Goal: Task Accomplishment & Management: Complete application form

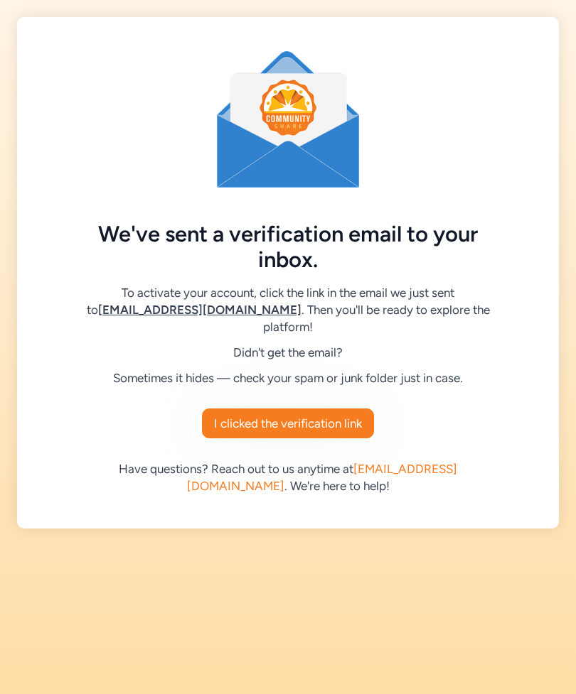
click at [350, 415] on span "I clicked the verification link" at bounding box center [288, 423] width 148 height 17
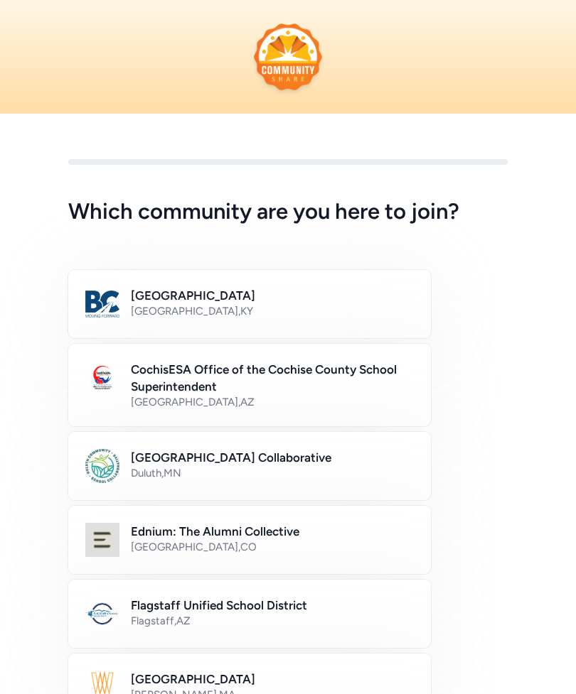
click at [297, 616] on div "Flagstaff , [GEOGRAPHIC_DATA]" at bounding box center [272, 621] width 283 height 14
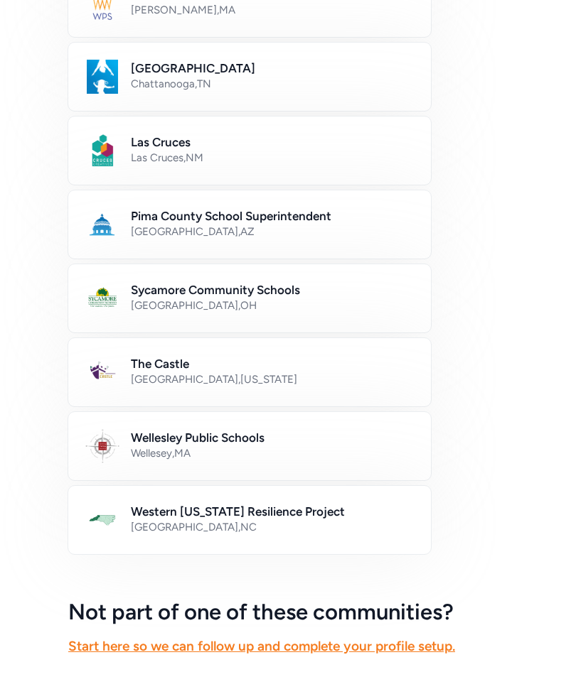
scroll to position [733, 0]
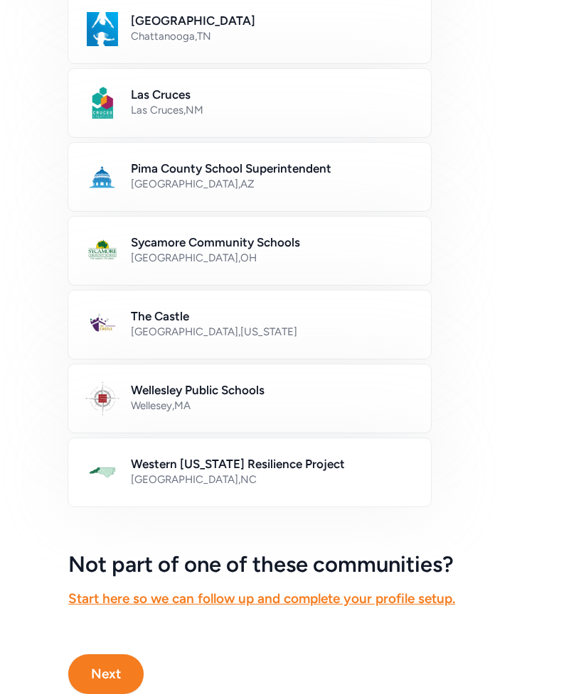
click at [114, 667] on button "Next" at bounding box center [105, 675] width 75 height 40
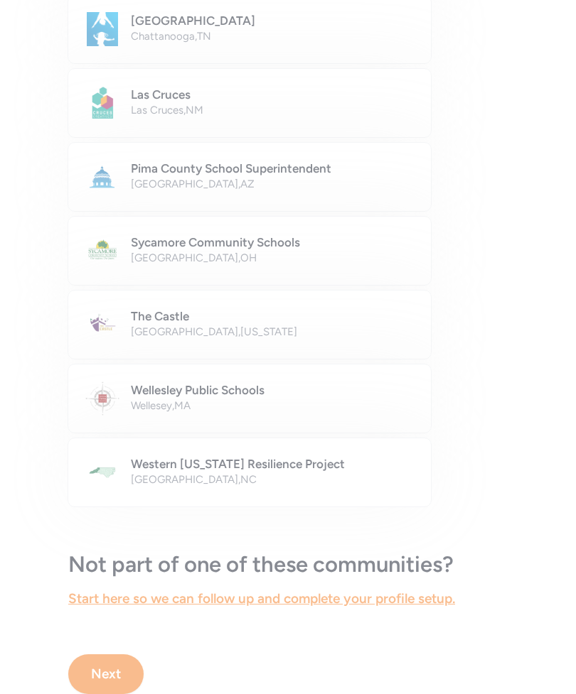
scroll to position [22, 0]
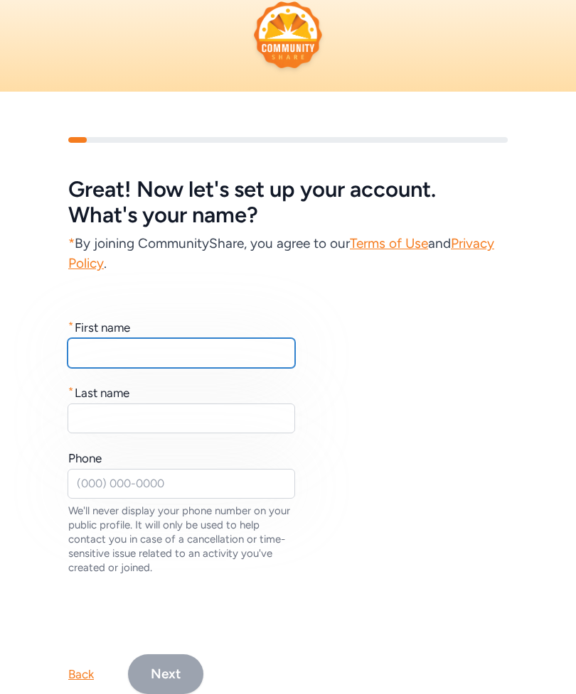
click at [252, 355] on input "text" at bounding box center [181, 353] width 227 height 30
type input "[PERSON_NAME]"
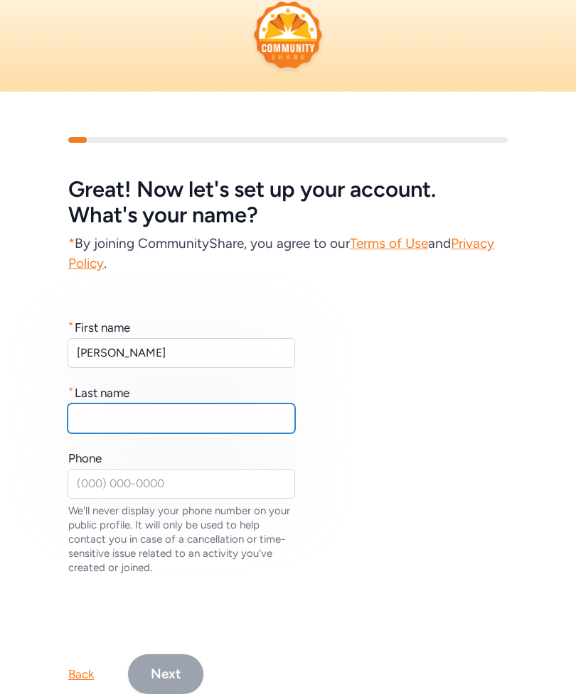
click at [232, 426] on input "text" at bounding box center [181, 419] width 227 height 30
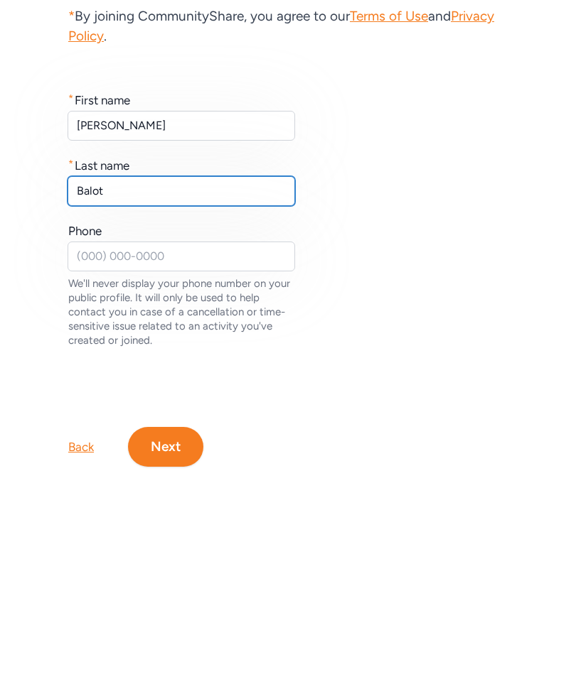
type input "Balot"
click at [177, 609] on button "Next" at bounding box center [165, 629] width 75 height 40
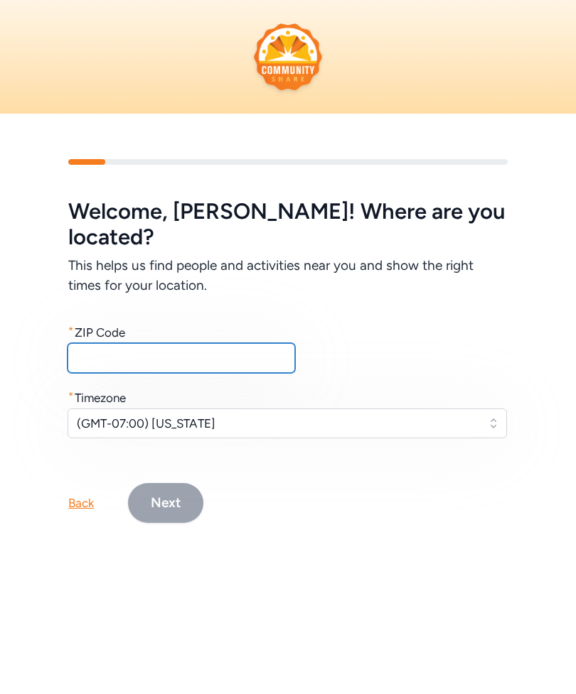
click at [256, 343] on input "text" at bounding box center [181, 358] width 227 height 30
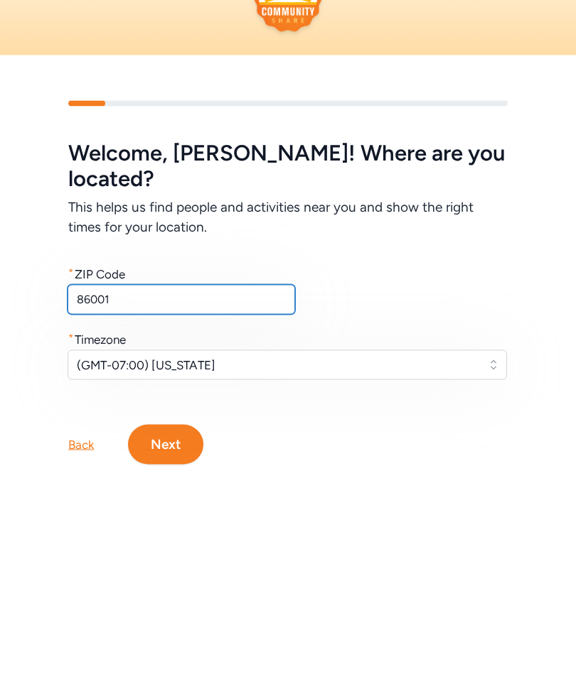
type input "86001"
click at [174, 483] on button "Next" at bounding box center [165, 503] width 75 height 40
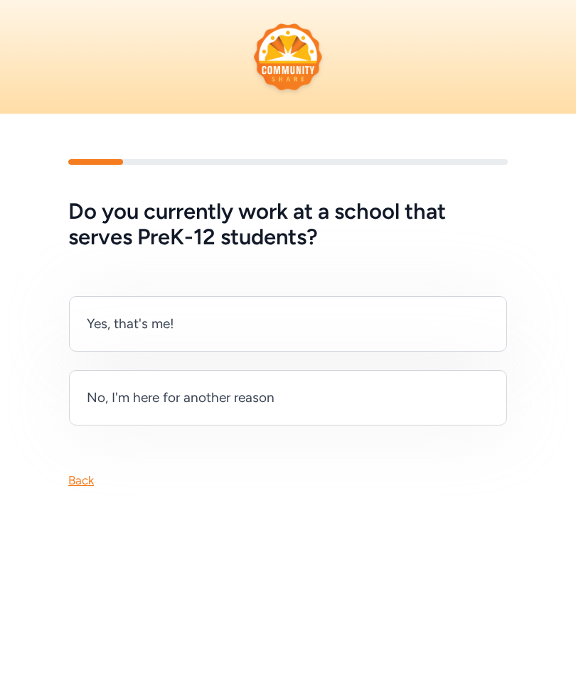
click at [459, 324] on div "Yes, that's me!" at bounding box center [288, 323] width 438 height 55
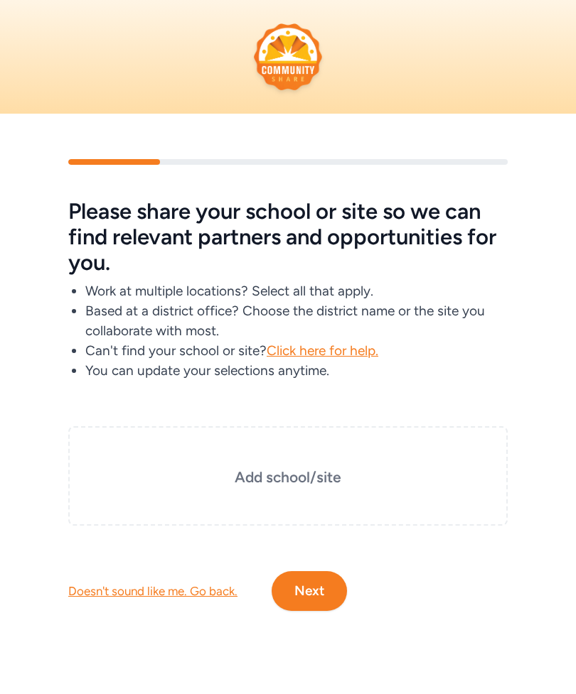
click at [387, 473] on h3 "Add school/site" at bounding box center [288, 478] width 368 height 20
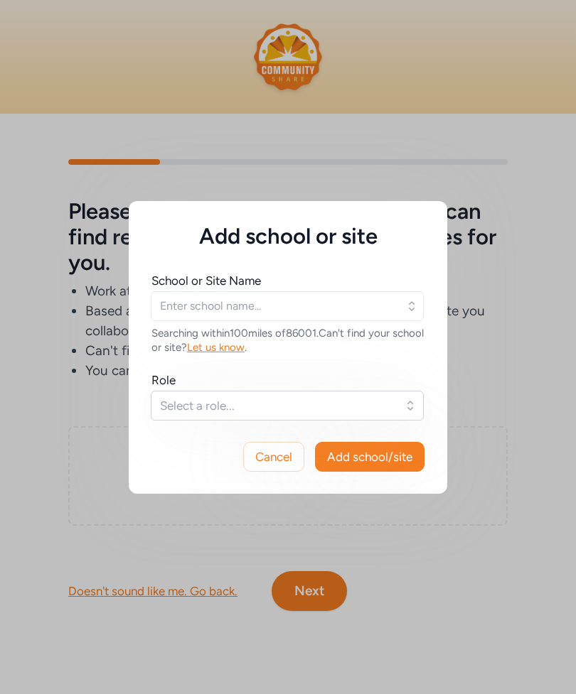
click at [406, 407] on button "Select a role..." at bounding box center [287, 406] width 273 height 30
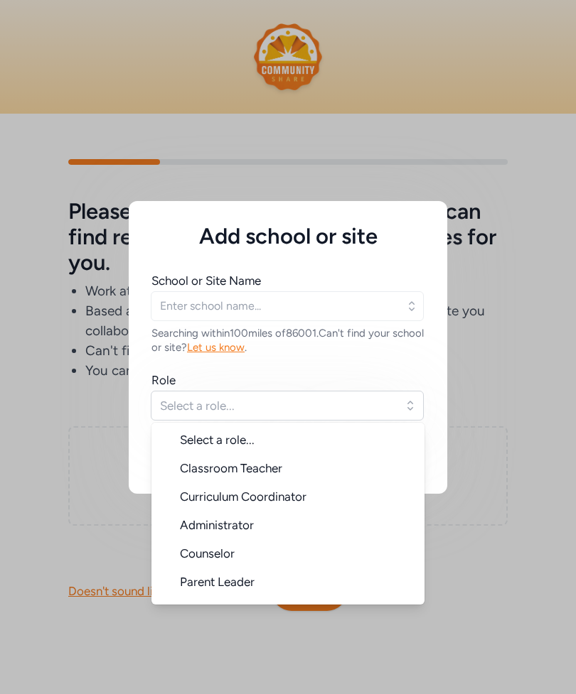
click at [417, 301] on icon "button" at bounding box center [411, 306] width 14 height 14
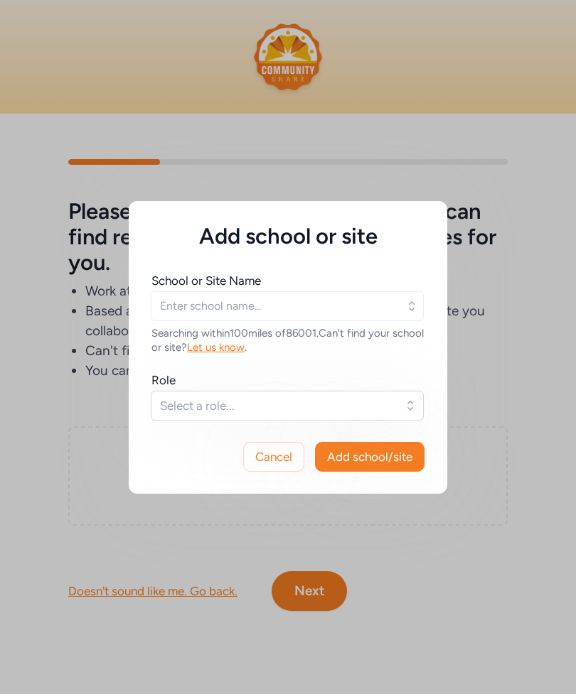
click at [418, 304] on icon "button" at bounding box center [411, 306] width 14 height 14
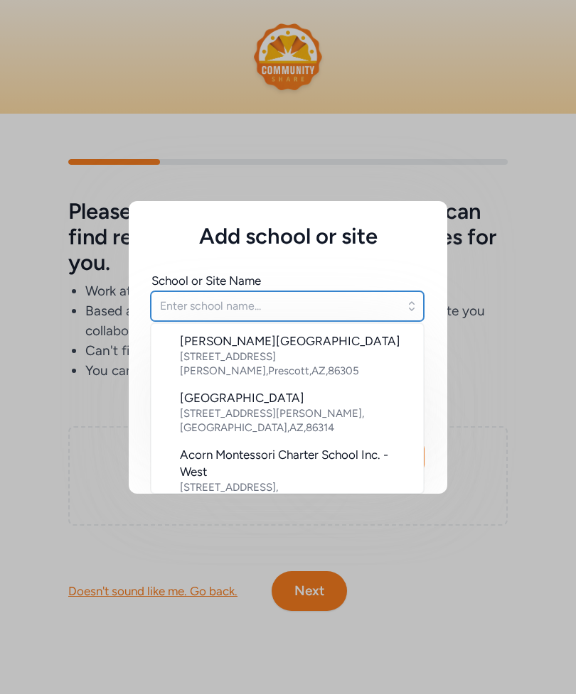
click at [333, 303] on input "text" at bounding box center [287, 306] width 273 height 30
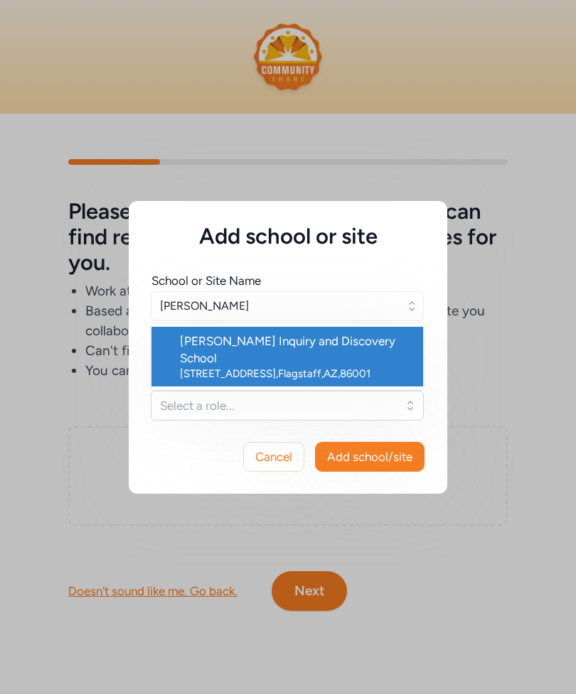
click at [370, 338] on div "[PERSON_NAME] Inquiry and Discovery School" at bounding box center [296, 350] width 232 height 34
type input "[PERSON_NAME] Inquiry and Discovery School"
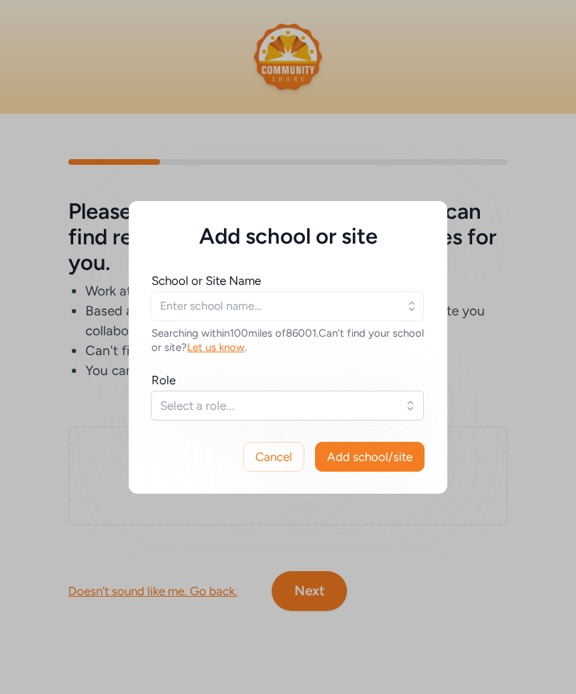
type input "[PERSON_NAME] Inquiry and Discovery School"
click at [405, 402] on button "Select a role..." at bounding box center [287, 406] width 273 height 30
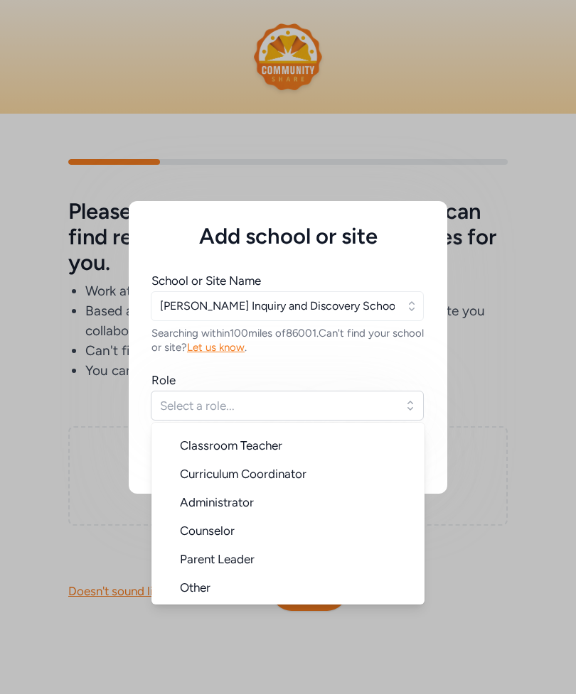
scroll to position [23, 0]
click at [208, 592] on span "Other" at bounding box center [195, 588] width 31 height 14
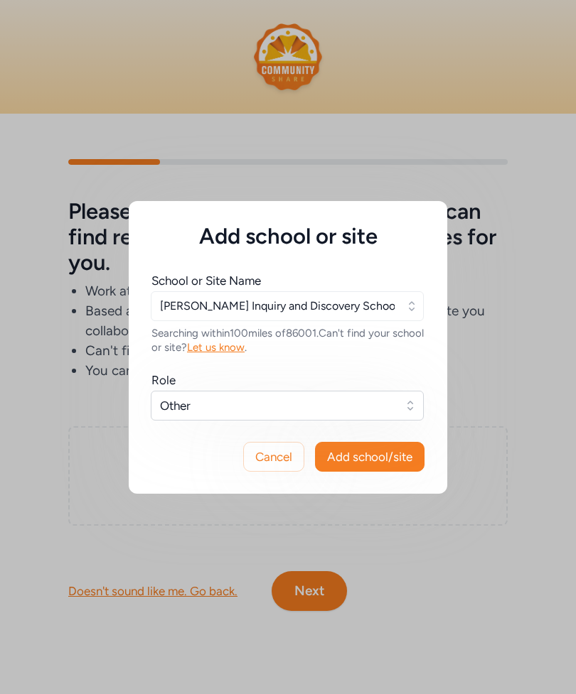
click at [414, 407] on button "Other" at bounding box center [287, 406] width 273 height 30
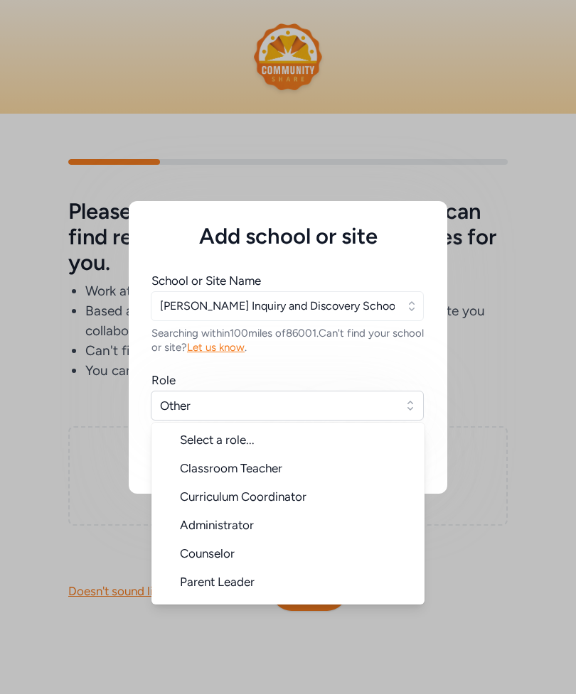
scroll to position [0, 0]
click at [278, 465] on span "Classroom Teacher" at bounding box center [231, 468] width 102 height 14
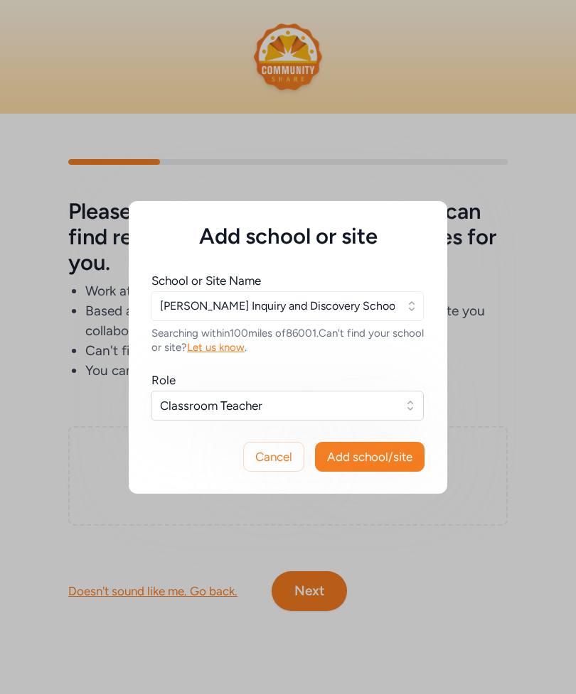
click at [397, 453] on span "Add school/site" at bounding box center [369, 457] width 85 height 17
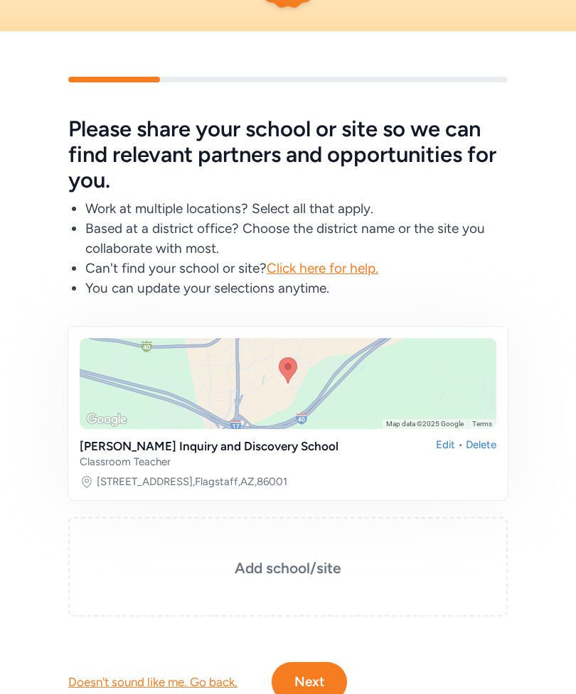
scroll to position [90, 0]
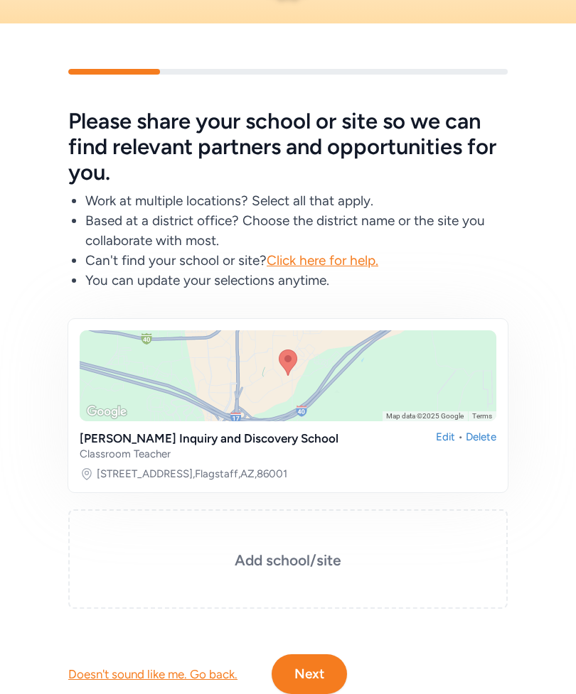
click at [318, 668] on button "Next" at bounding box center [309, 675] width 75 height 40
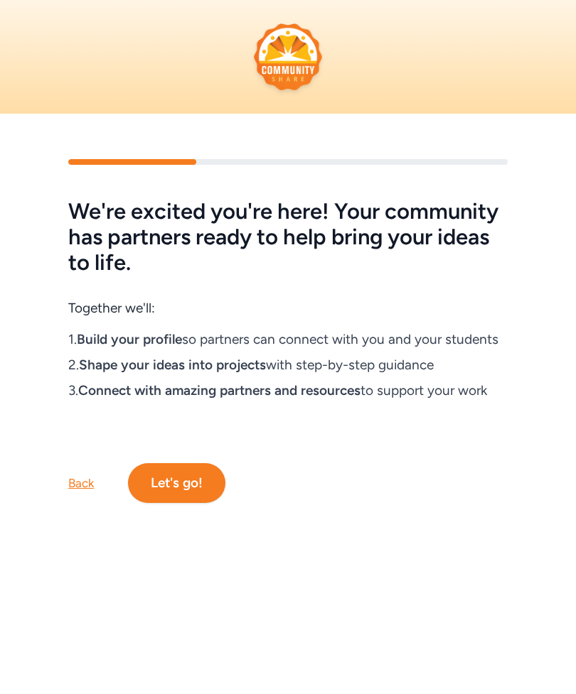
click at [184, 476] on button "Let's go!" at bounding box center [176, 483] width 97 height 40
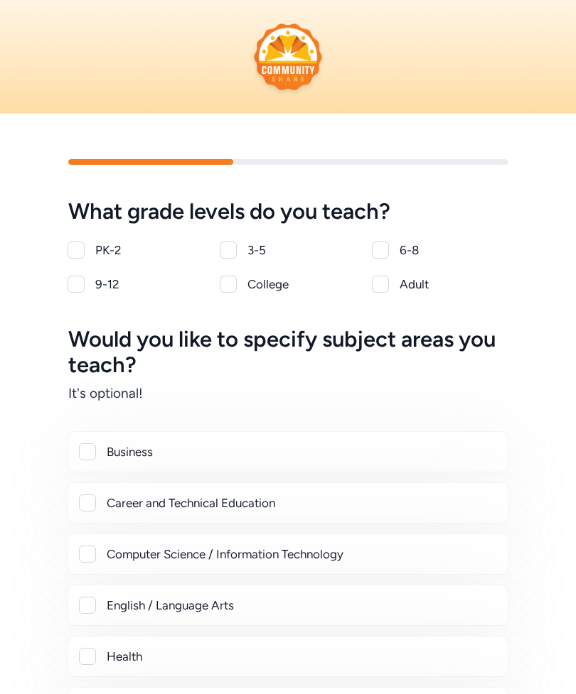
click at [80, 252] on div at bounding box center [76, 250] width 17 height 17
checkbox input "true"
click at [235, 242] on div at bounding box center [228, 250] width 17 height 17
checkbox input "true"
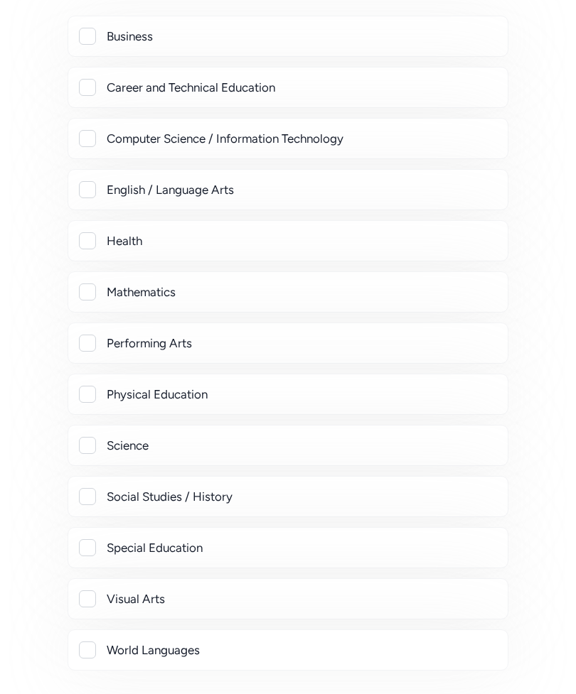
scroll to position [444, 0]
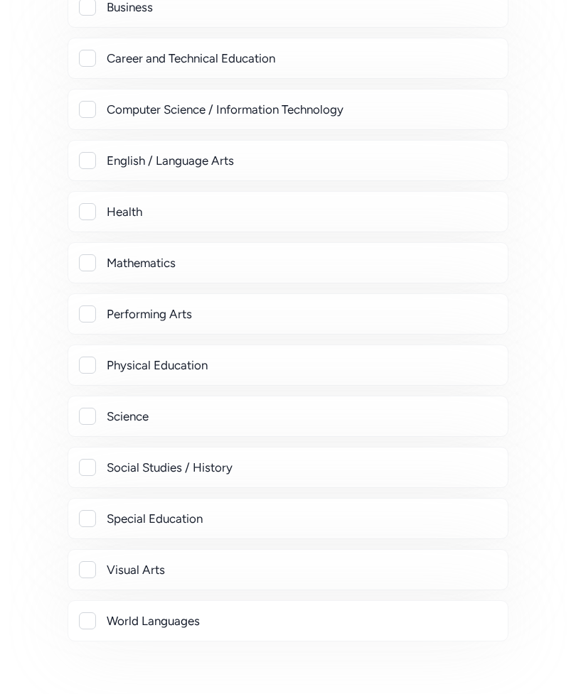
click at [95, 565] on div at bounding box center [87, 570] width 17 height 17
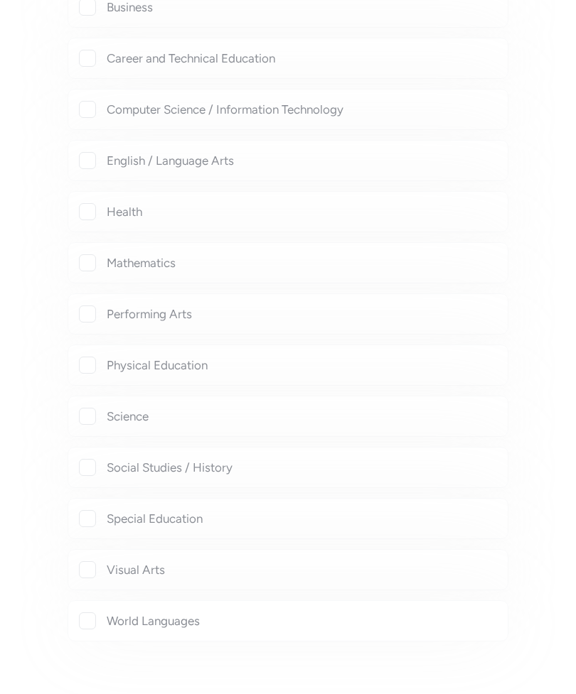
scroll to position [445, 0]
checkbox input "true"
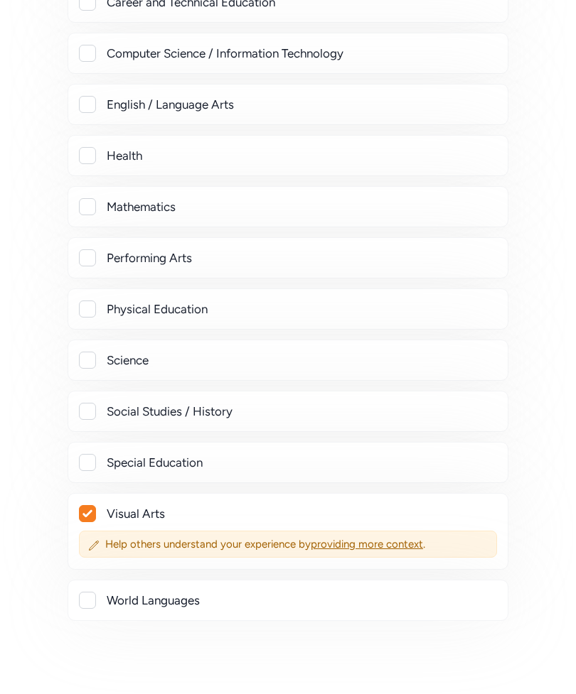
scroll to position [547, 0]
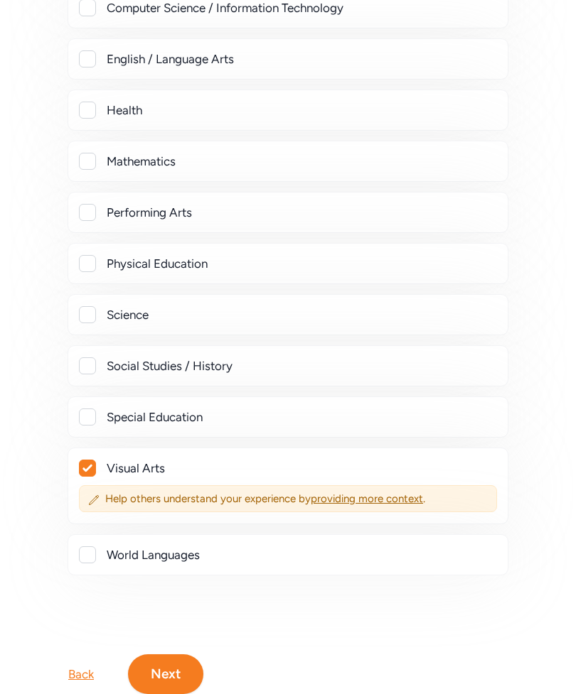
click at [180, 672] on button "Next" at bounding box center [165, 675] width 75 height 40
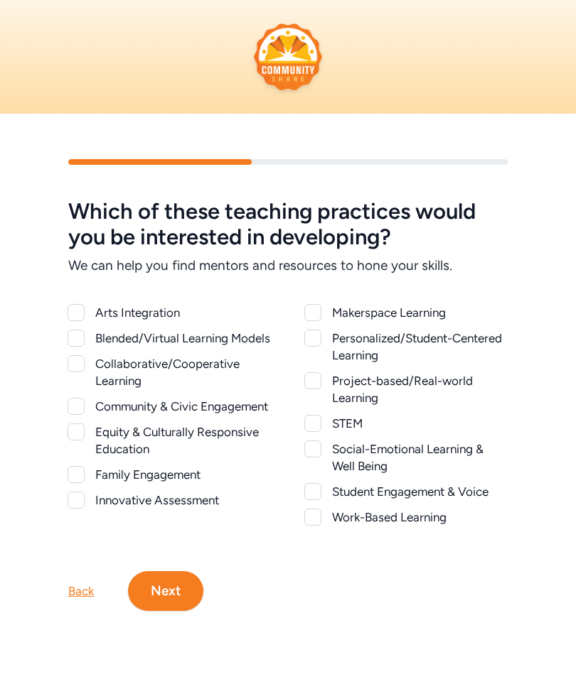
click at [319, 382] on div at bounding box center [312, 380] width 17 height 17
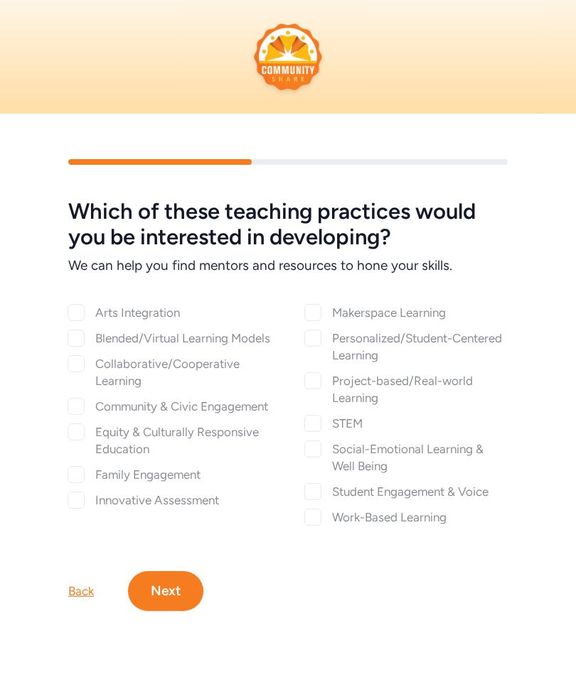
checkbox input "true"
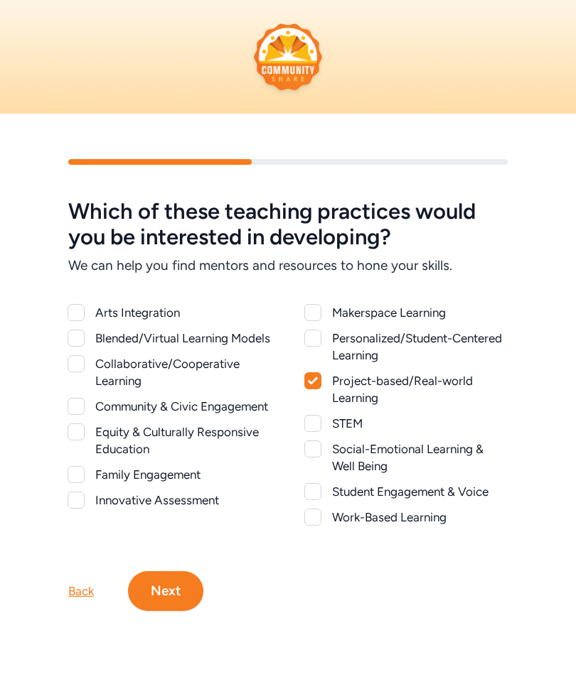
click at [313, 521] on div at bounding box center [312, 517] width 17 height 17
checkbox input "true"
click at [313, 424] on div at bounding box center [312, 423] width 17 height 17
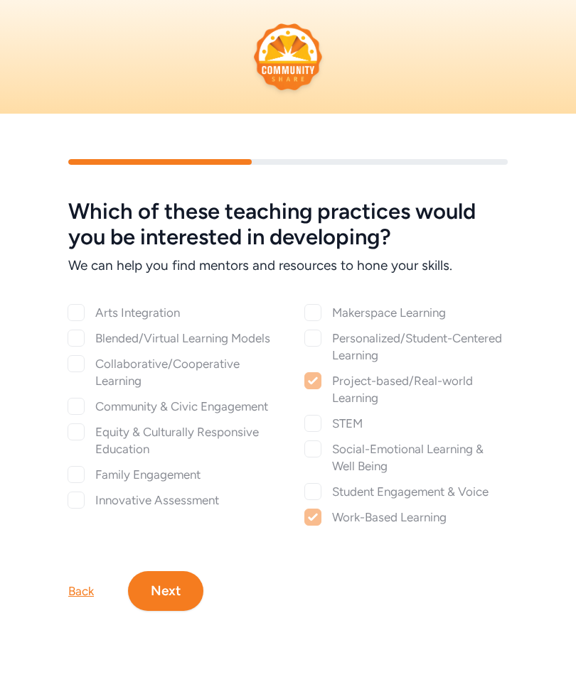
checkbox input "true"
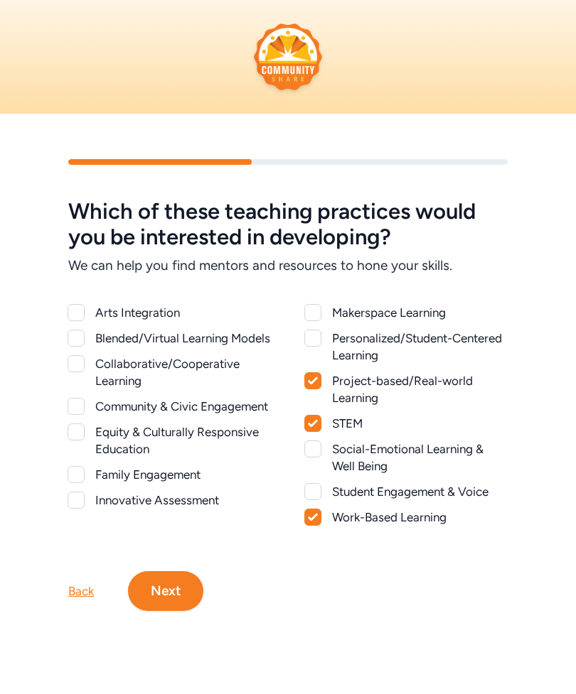
click at [70, 441] on div at bounding box center [76, 432] width 17 height 17
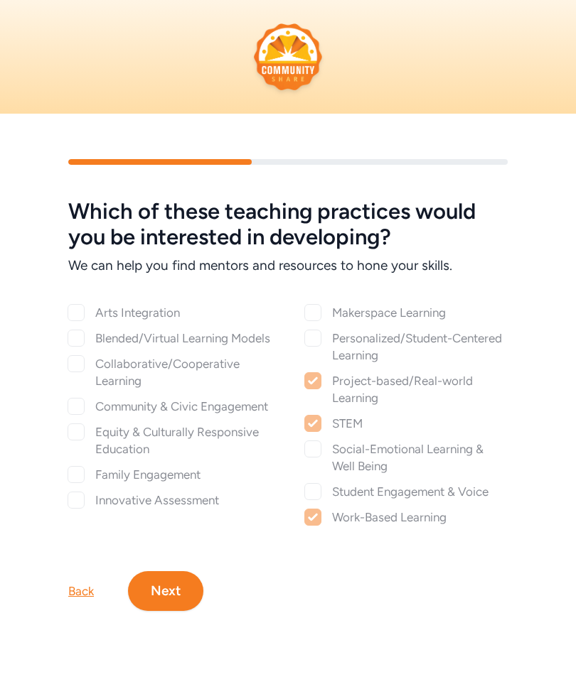
checkbox input "true"
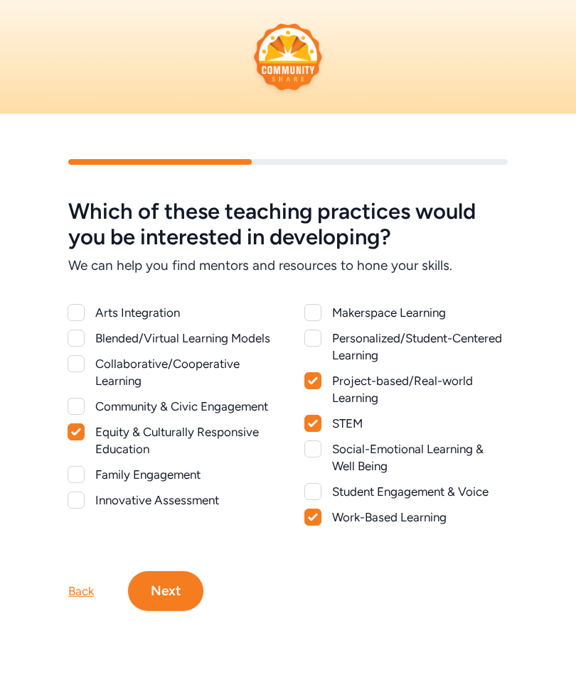
click at [82, 306] on div at bounding box center [76, 312] width 17 height 17
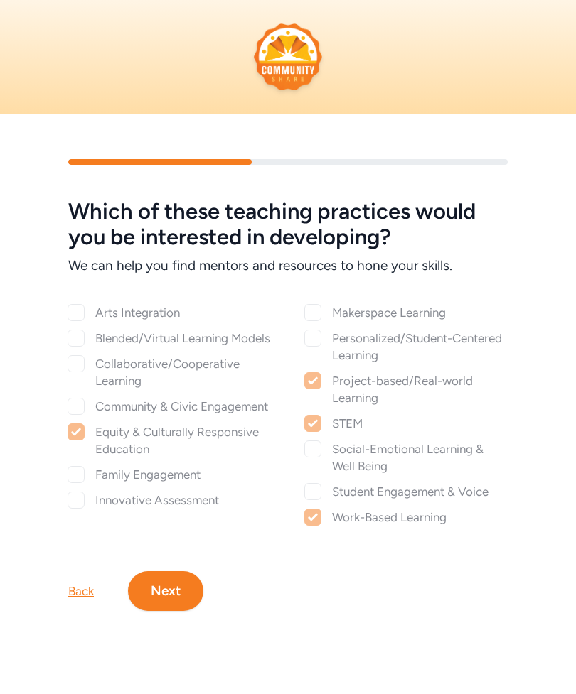
checkbox input "true"
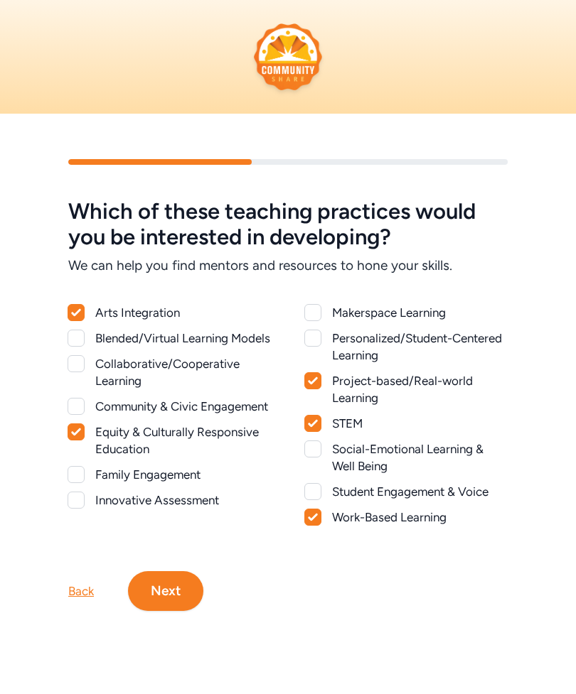
click at [176, 609] on button "Next" at bounding box center [165, 591] width 75 height 40
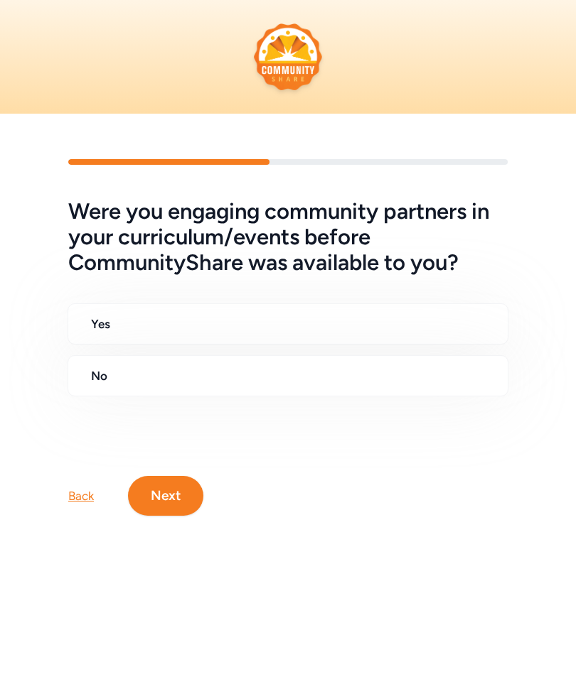
click at [105, 375] on h2 "No" at bounding box center [293, 375] width 405 height 17
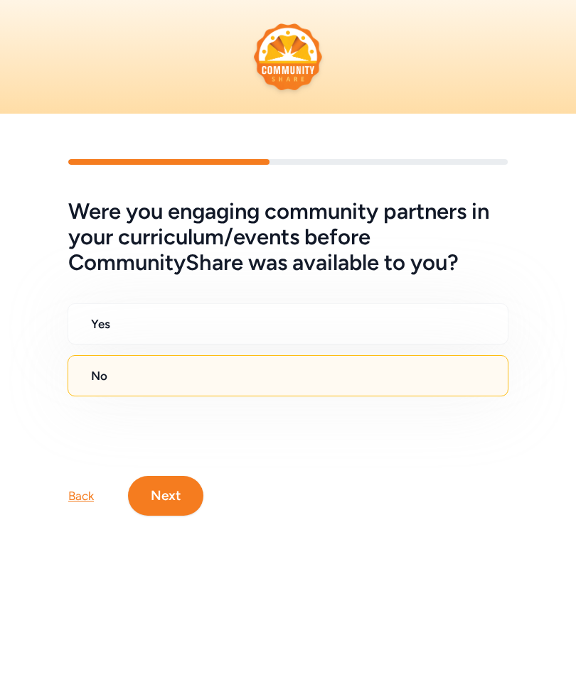
click at [173, 498] on button "Next" at bounding box center [165, 496] width 75 height 40
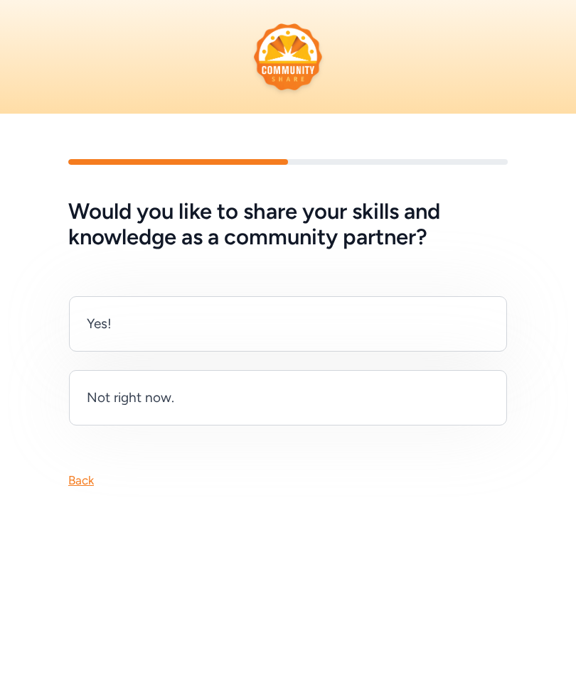
click at [392, 409] on div "Not right now." at bounding box center [288, 397] width 438 height 55
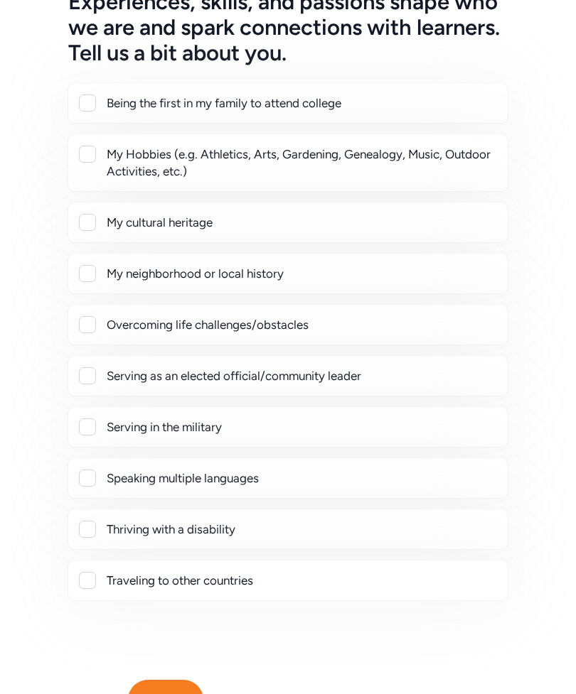
scroll to position [235, 0]
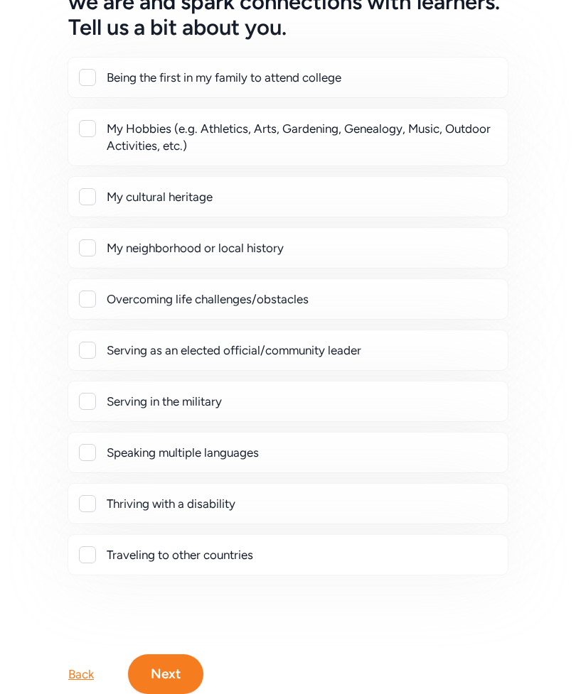
click at [567, 694] on div "Experiences, skills, and passions shape who we are and spark connections with l…" at bounding box center [288, 308] width 576 height 861
click at [176, 675] on button "Next" at bounding box center [165, 675] width 75 height 40
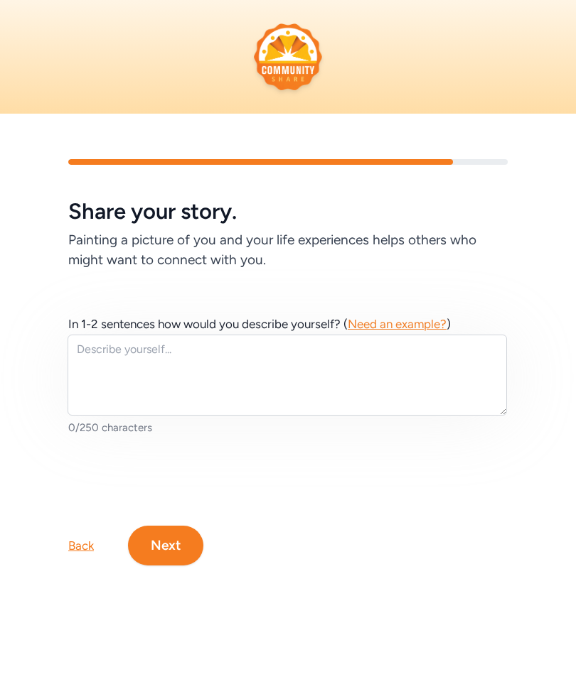
click at [167, 549] on button "Next" at bounding box center [165, 546] width 75 height 40
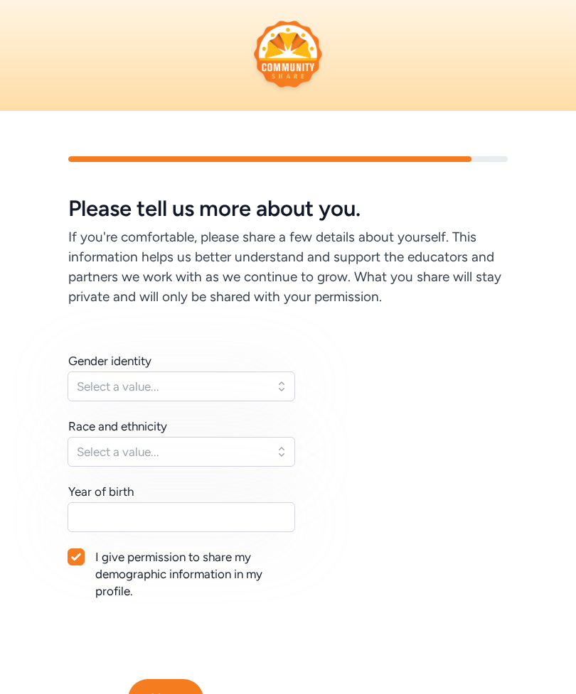
scroll to position [28, 0]
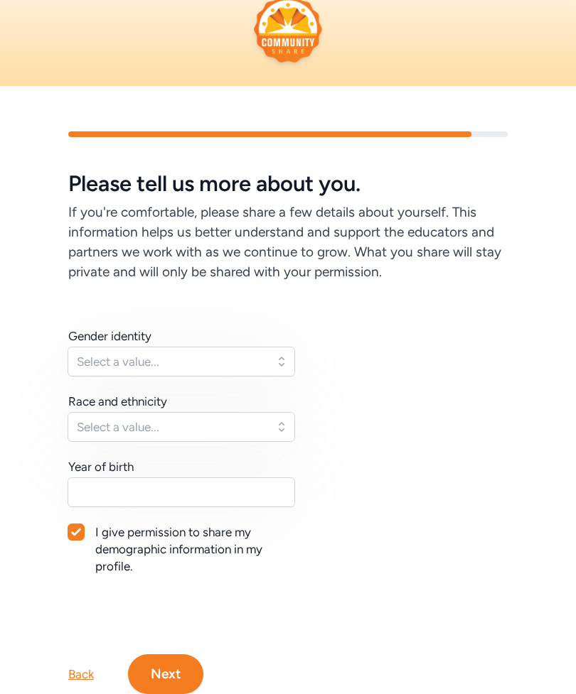
click at [82, 531] on div at bounding box center [76, 533] width 16 height 16
checkbox input "false"
click at [185, 670] on button "Next" at bounding box center [165, 675] width 75 height 40
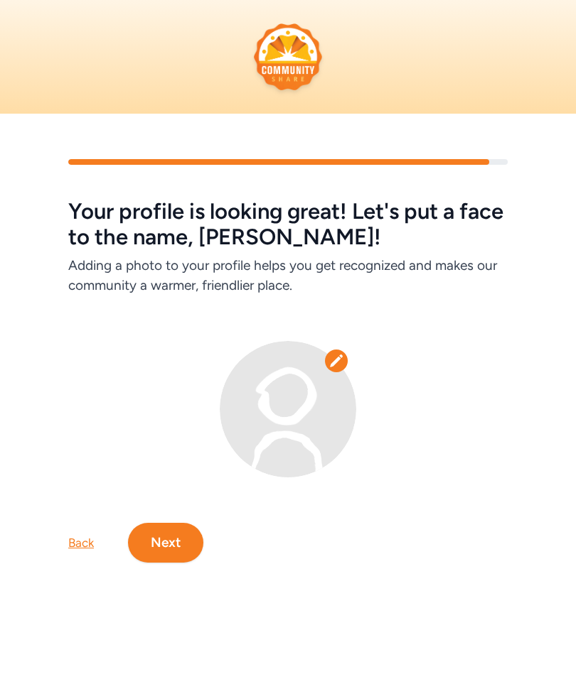
click at [169, 542] on button "Next" at bounding box center [165, 543] width 75 height 40
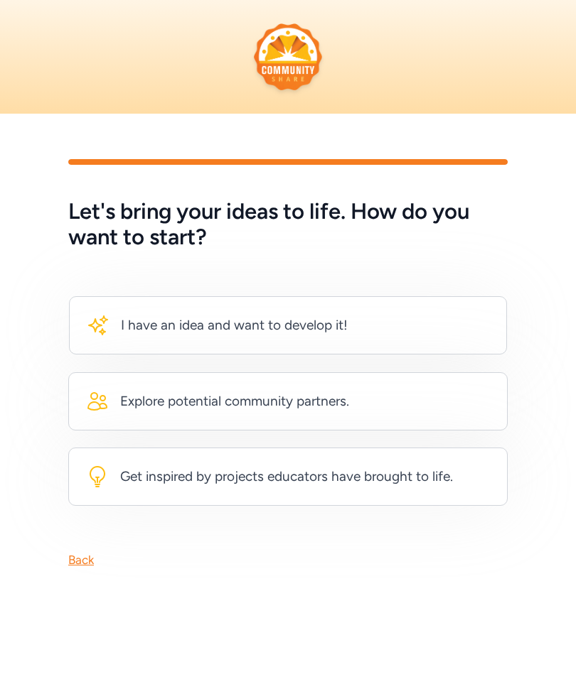
click at [404, 398] on div "Explore potential community partners." at bounding box center [287, 401] width 439 height 58
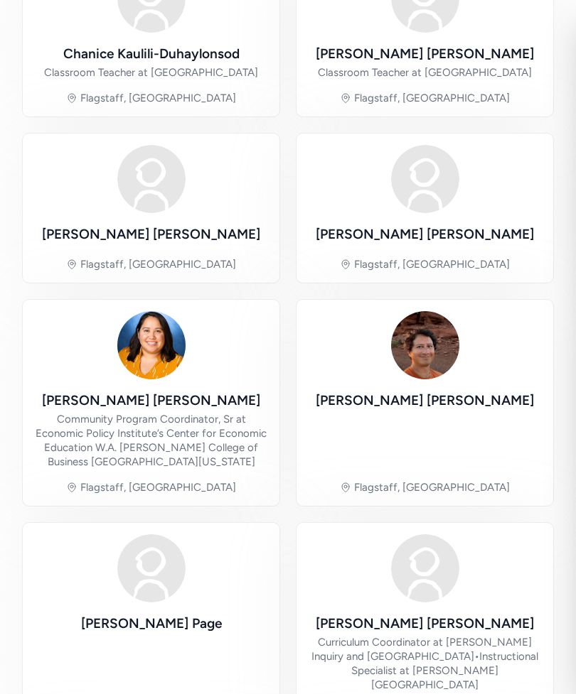
scroll to position [266, 0]
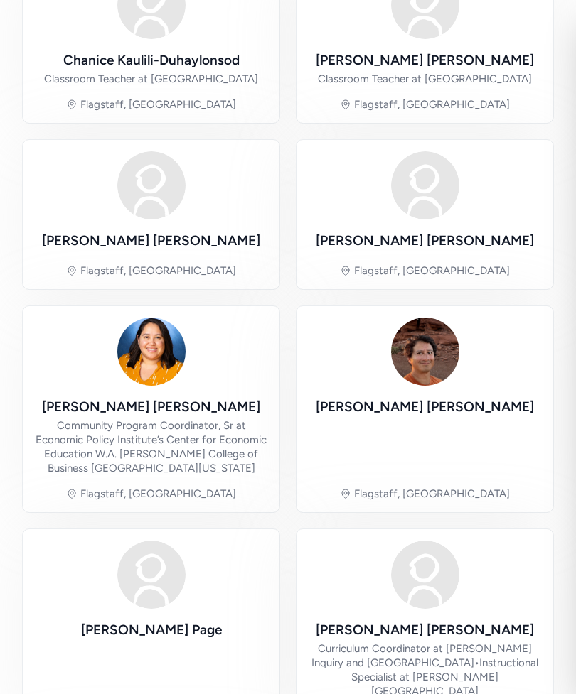
click at [438, 374] on img at bounding box center [425, 352] width 68 height 68
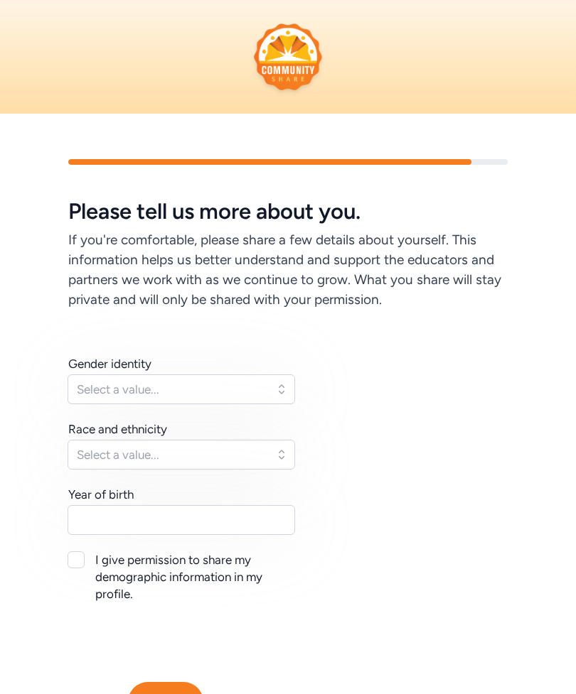
scroll to position [73, 0]
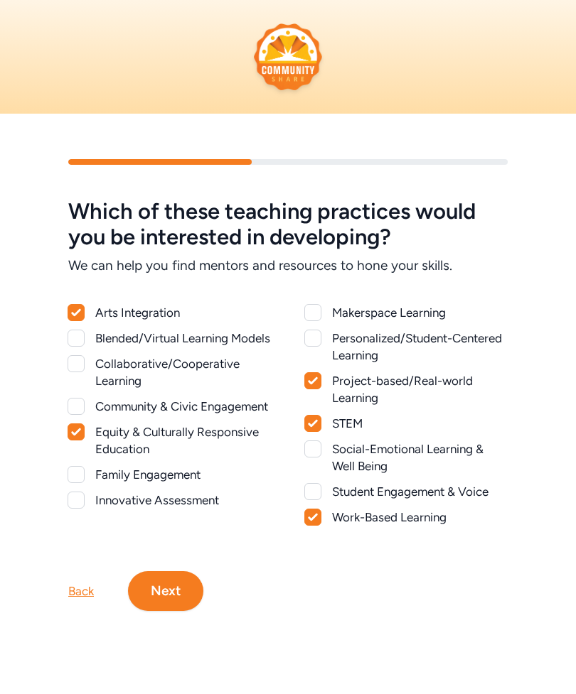
click at [195, 611] on button "Next" at bounding box center [165, 591] width 75 height 40
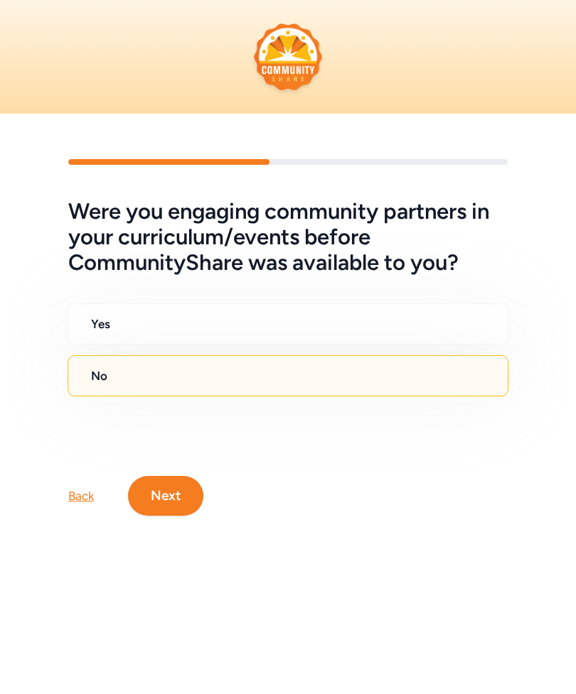
click at [186, 486] on button "Next" at bounding box center [165, 496] width 75 height 40
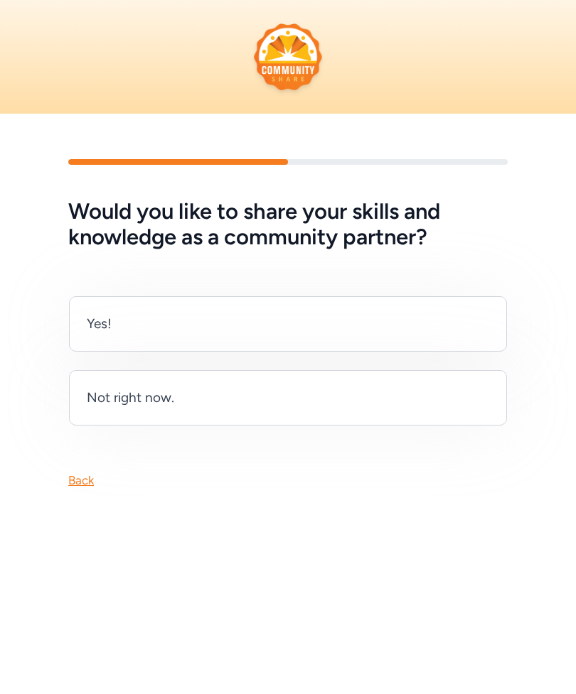
click at [465, 392] on div "Not right now." at bounding box center [288, 397] width 438 height 55
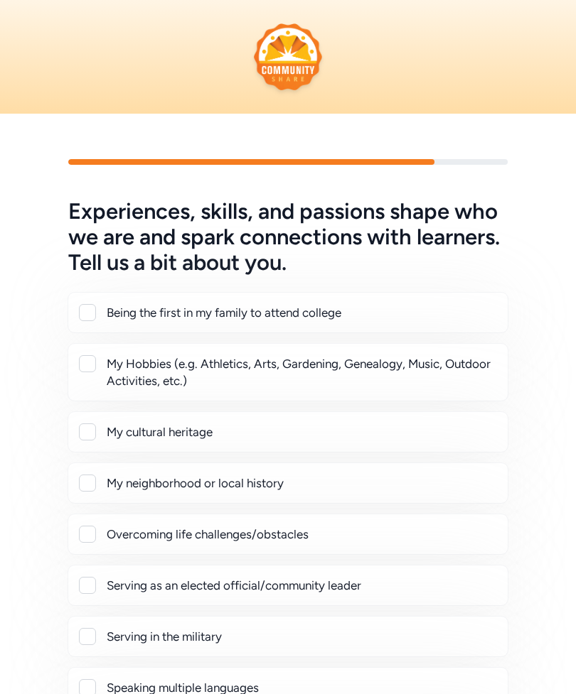
click at [94, 360] on div at bounding box center [87, 363] width 17 height 17
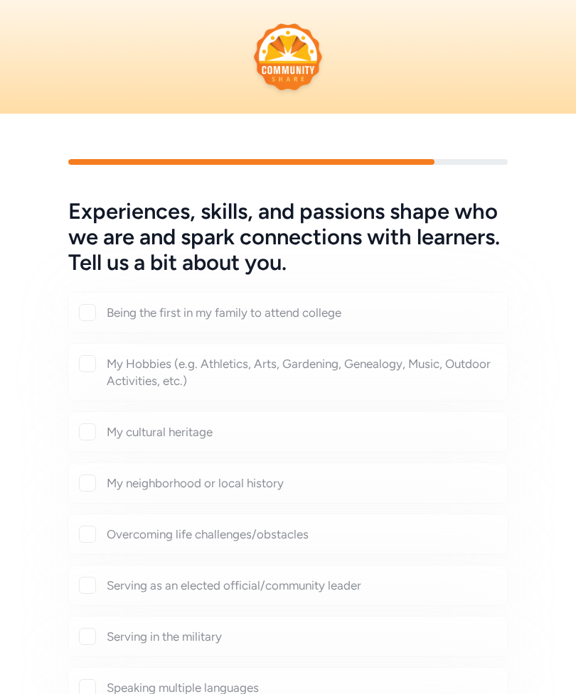
checkbox input "true"
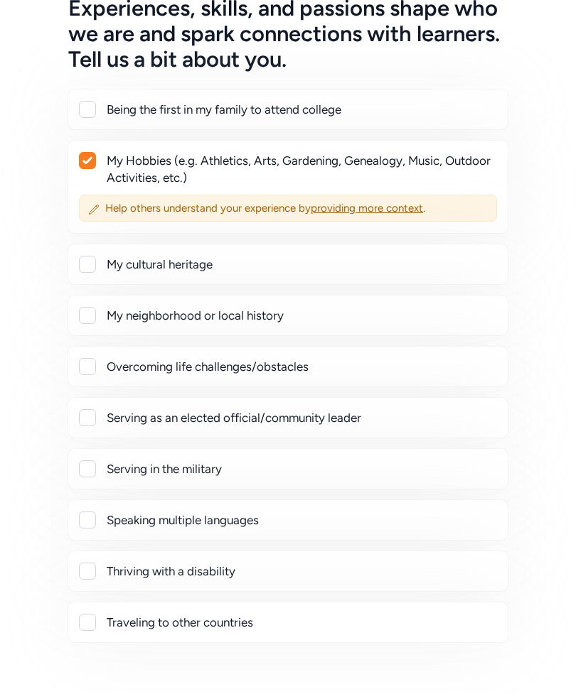
scroll to position [205, 0]
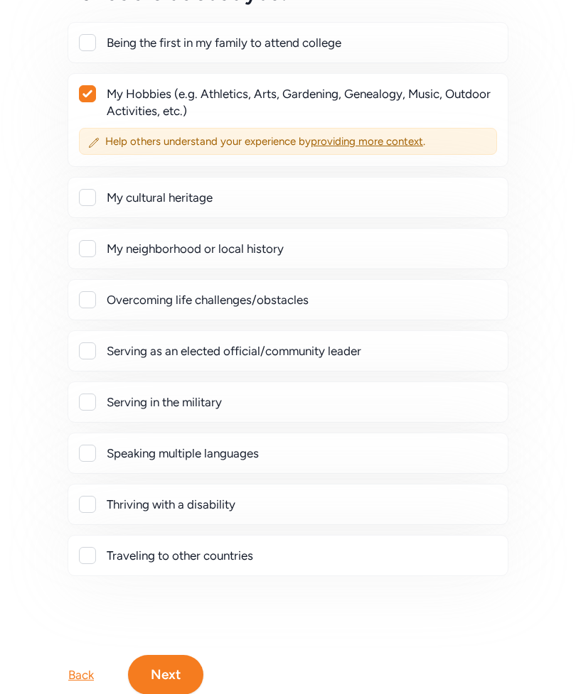
click at [182, 675] on button "Next" at bounding box center [165, 676] width 75 height 40
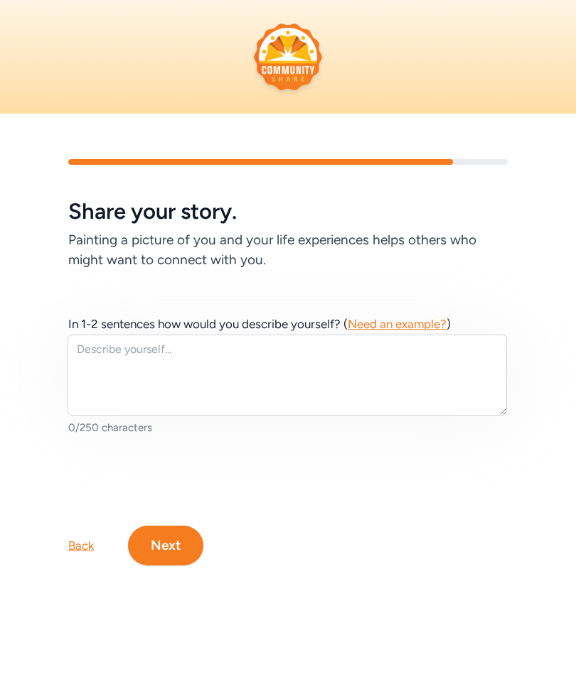
click at [83, 549] on div "Back" at bounding box center [81, 545] width 26 height 17
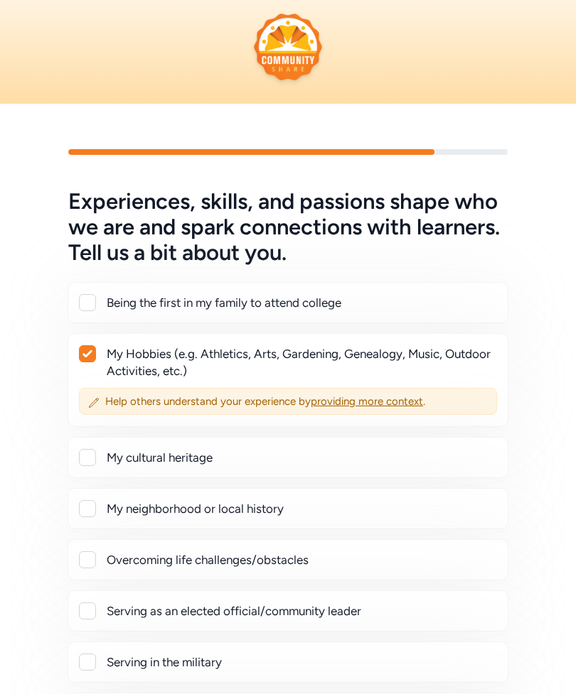
scroll to position [36, 0]
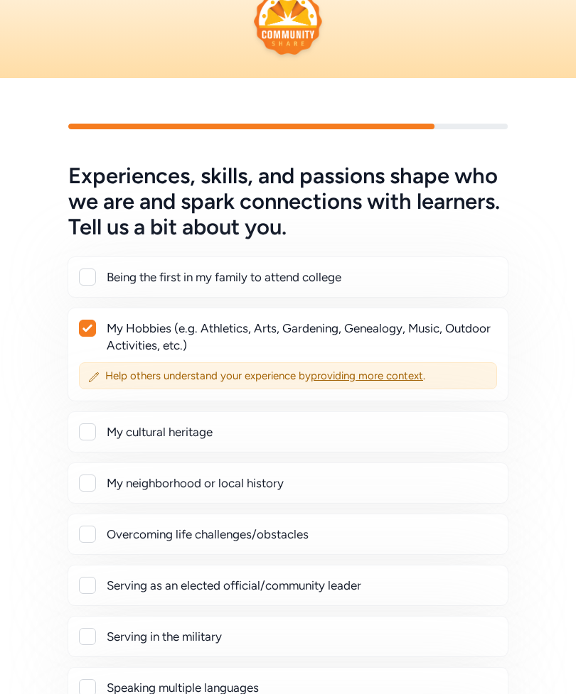
click at [412, 371] on span "providing more context" at bounding box center [367, 376] width 112 height 13
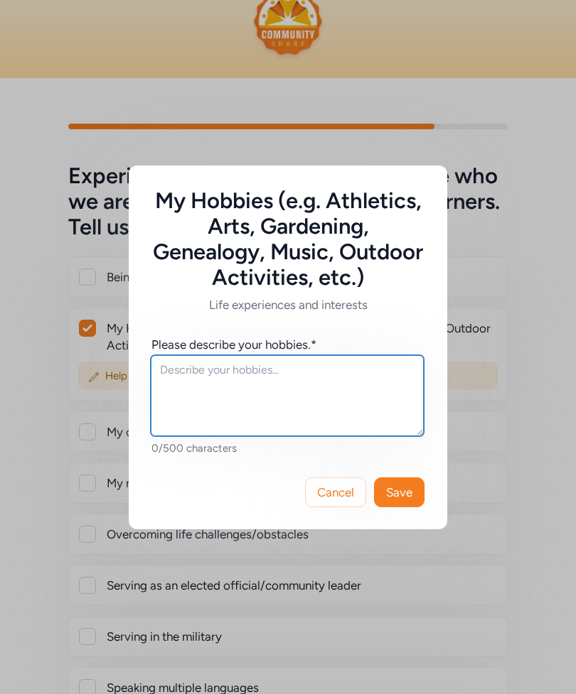
click at [325, 410] on textarea at bounding box center [287, 395] width 273 height 81
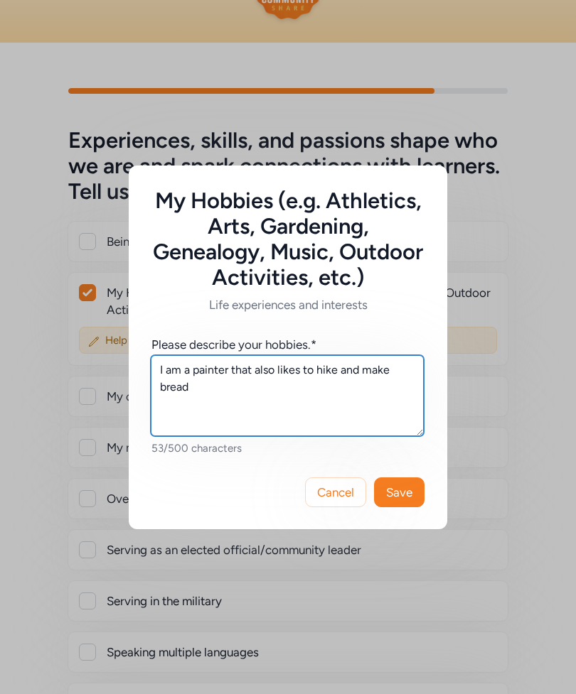
type textarea "I am a painter that also likes to hike and make bread."
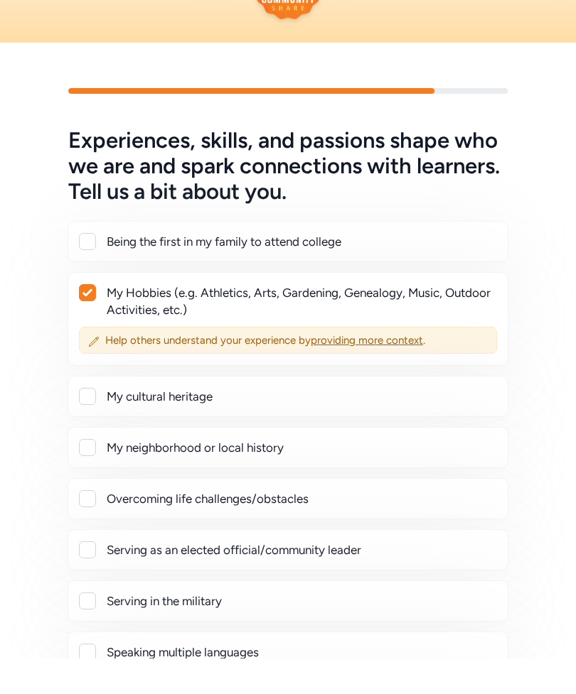
scroll to position [71, 0]
click at [505, 371] on div "Being the first in my family to attend college My Hobbies (e.g. Athletics, Arts…" at bounding box center [287, 498] width 439 height 553
click at [405, 340] on span "providing more context" at bounding box center [367, 340] width 112 height 13
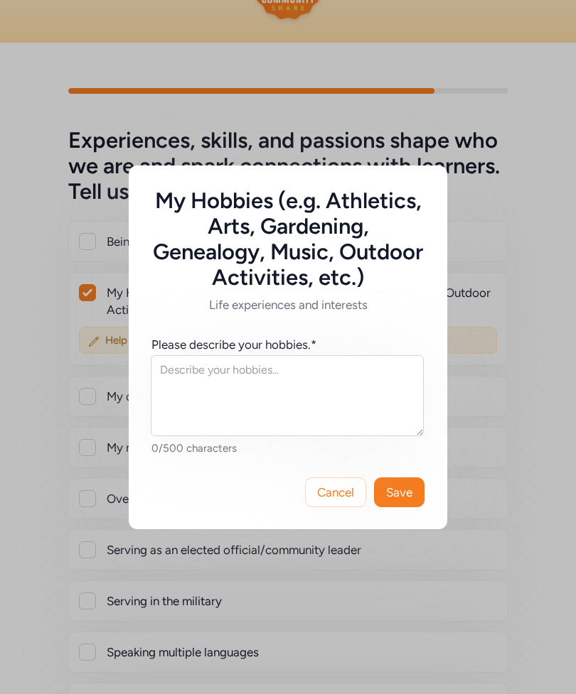
scroll to position [71, 0]
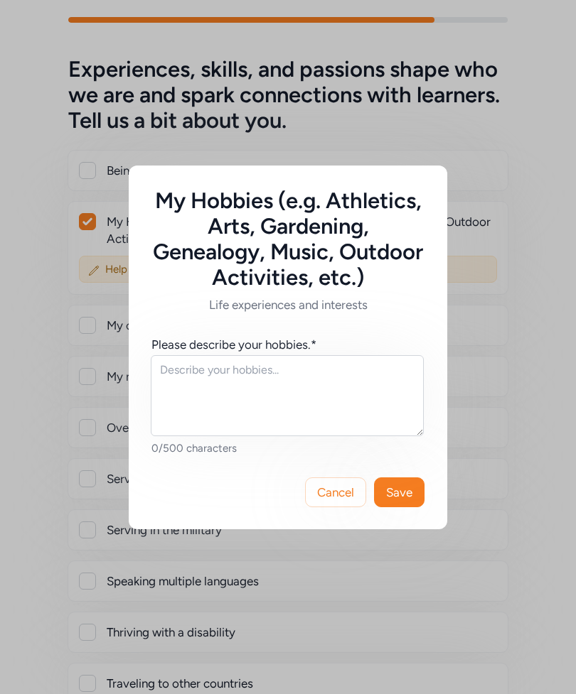
click at [525, 319] on div "My Hobbies (e.g. Athletics, Arts, Gardening, Genealogy, Music, Outdoor Activiti…" at bounding box center [288, 347] width 576 height 694
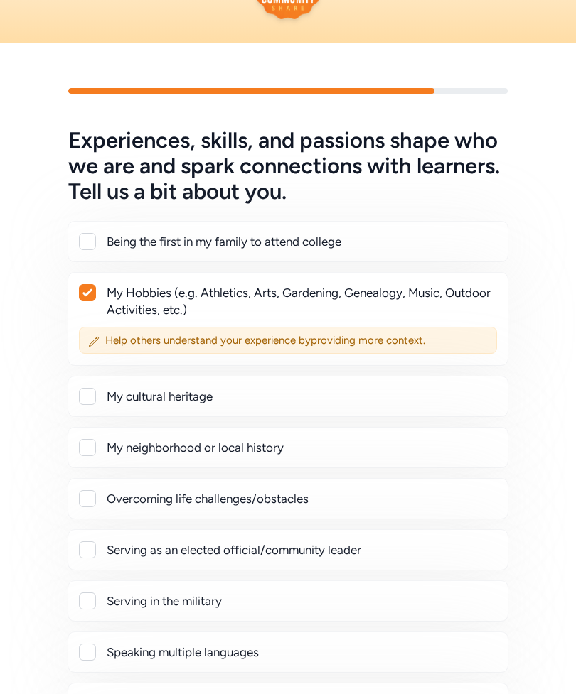
click at [413, 333] on div "Help others understand your experience by providing more context ." at bounding box center [288, 340] width 418 height 27
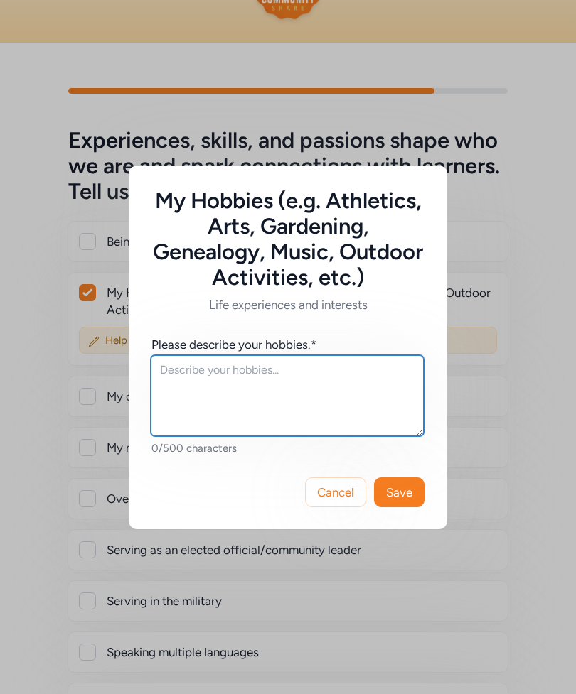
click at [321, 435] on textarea at bounding box center [287, 395] width 273 height 81
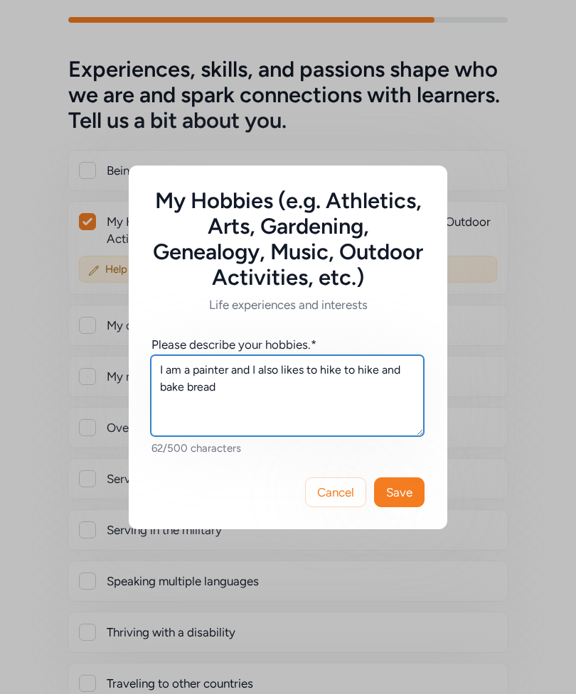
type textarea "I am a painter and I also likes to hike to hike and bake bread."
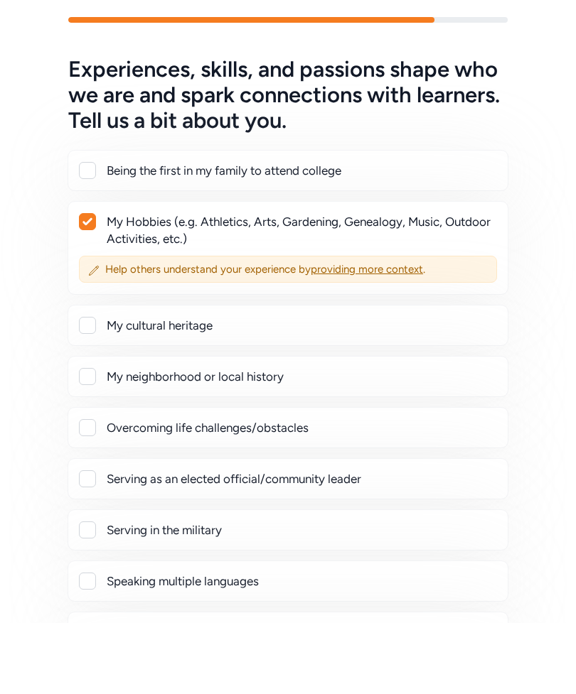
scroll to position [142, 0]
click at [92, 319] on div at bounding box center [87, 325] width 17 height 17
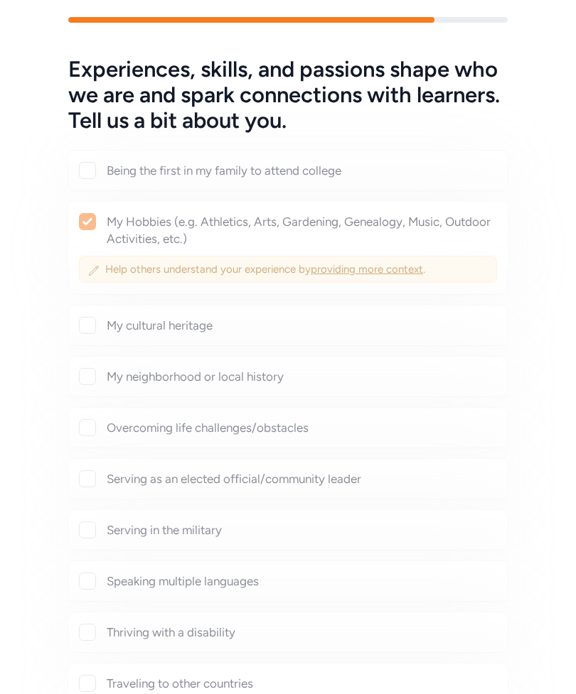
checkbox input "true"
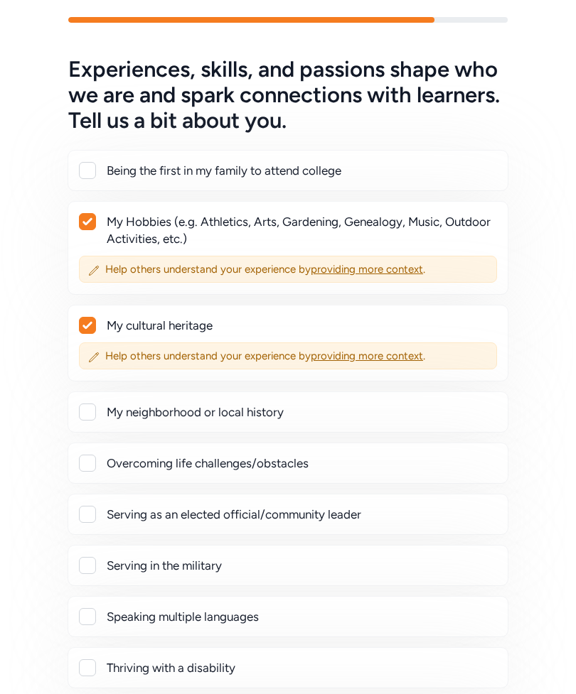
click at [413, 350] on span "providing more context" at bounding box center [367, 356] width 112 height 13
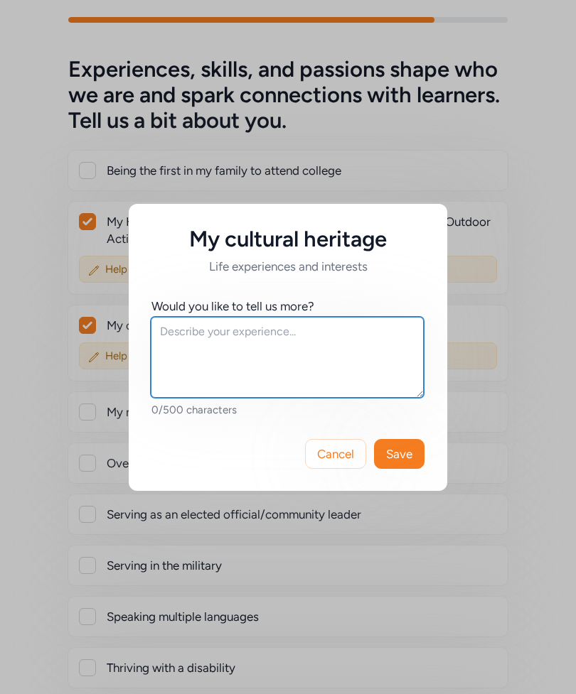
click at [316, 331] on textarea at bounding box center [287, 357] width 273 height 81
type textarea "I am [DEMOGRAPHIC_DATA] and Irish%"
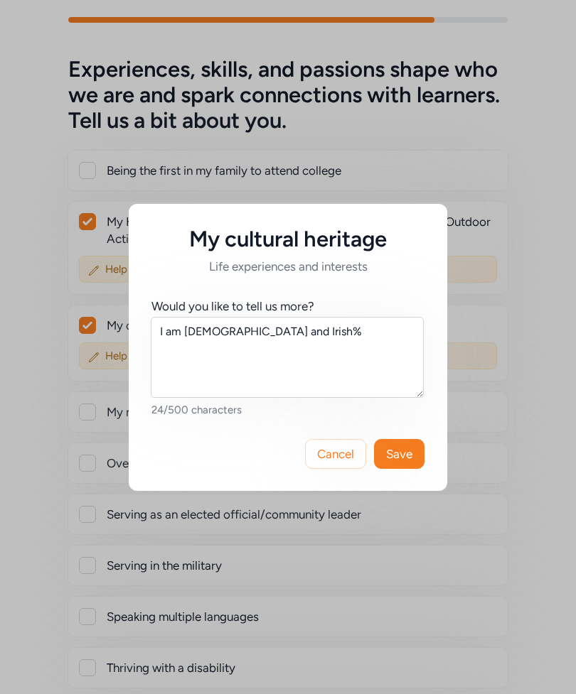
click at [400, 455] on span "Save" at bounding box center [399, 454] width 26 height 17
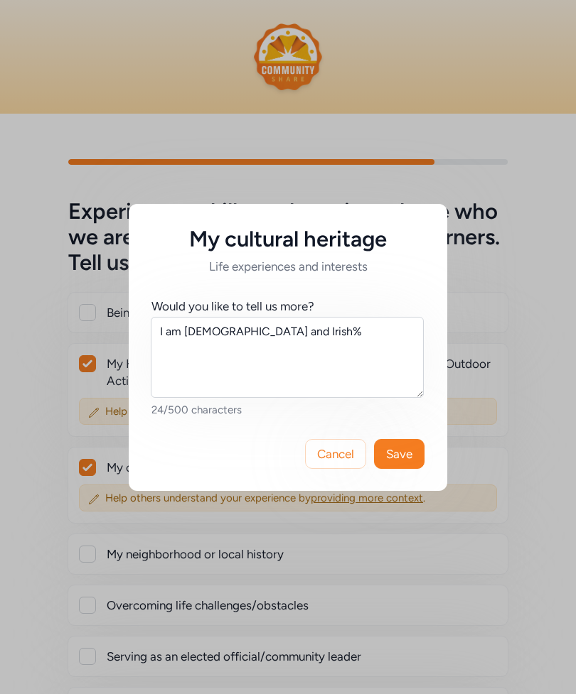
scroll to position [142, 0]
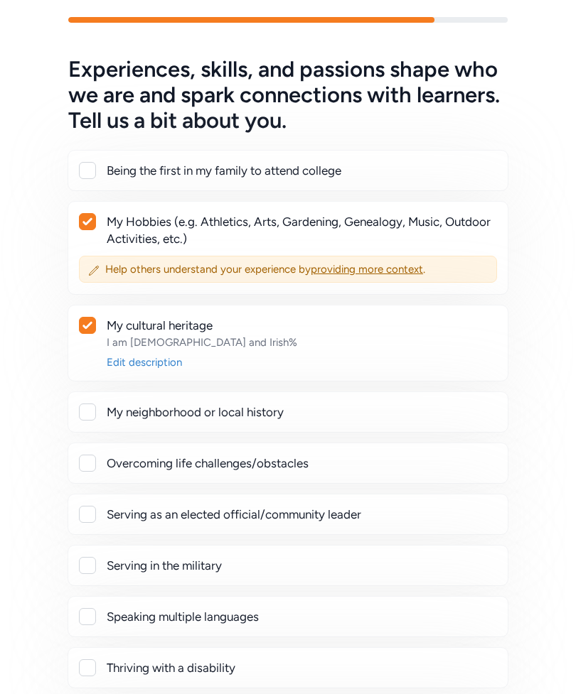
click at [412, 270] on span "providing more context" at bounding box center [367, 269] width 112 height 13
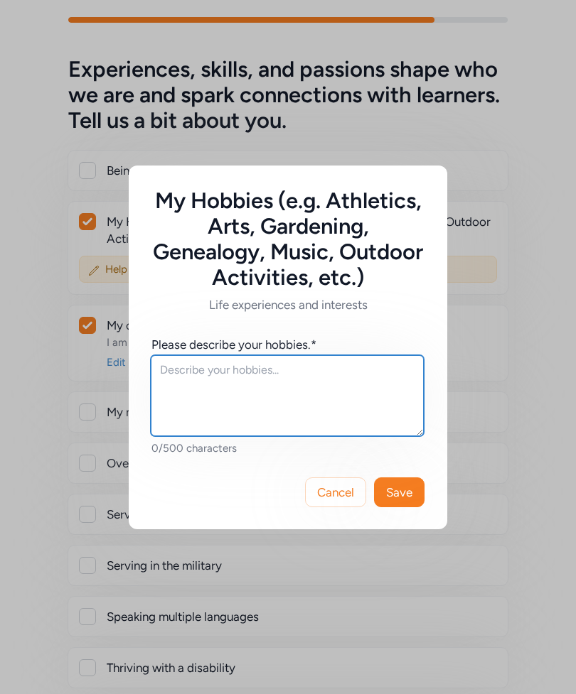
click at [336, 377] on textarea at bounding box center [287, 395] width 273 height 81
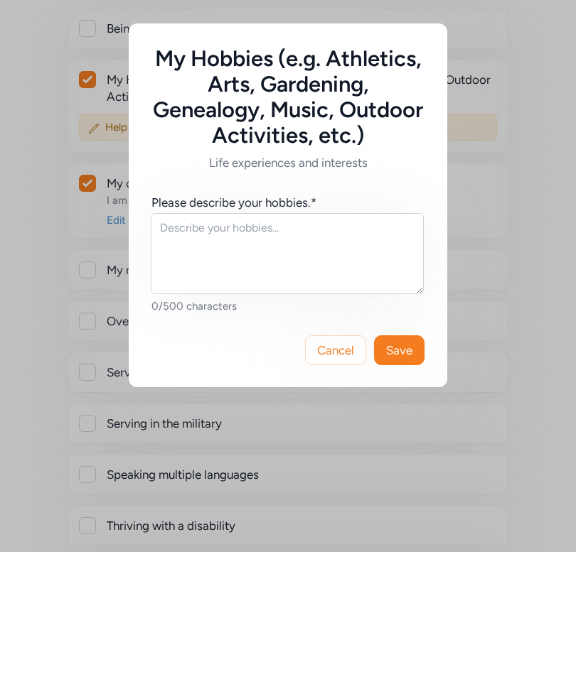
click at [532, 275] on div "My Hobbies (e.g. Athletics, Arts, Gardening, Genealogy, Music, Outdoor Activiti…" at bounding box center [288, 347] width 576 height 694
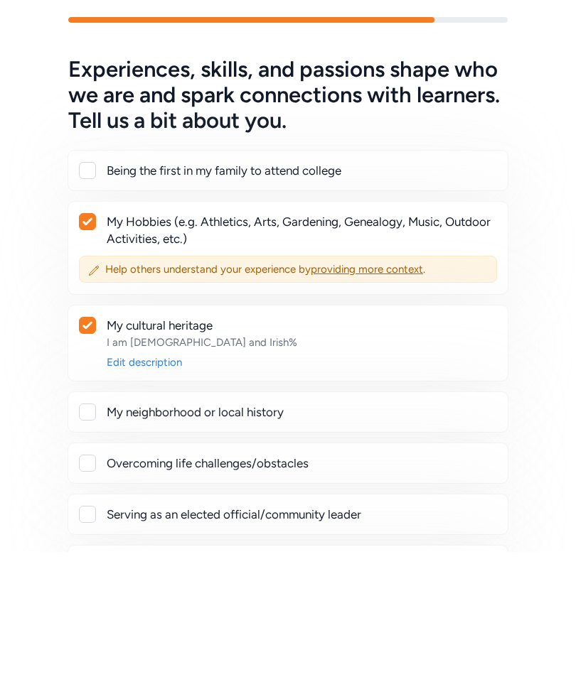
scroll to position [142, 0]
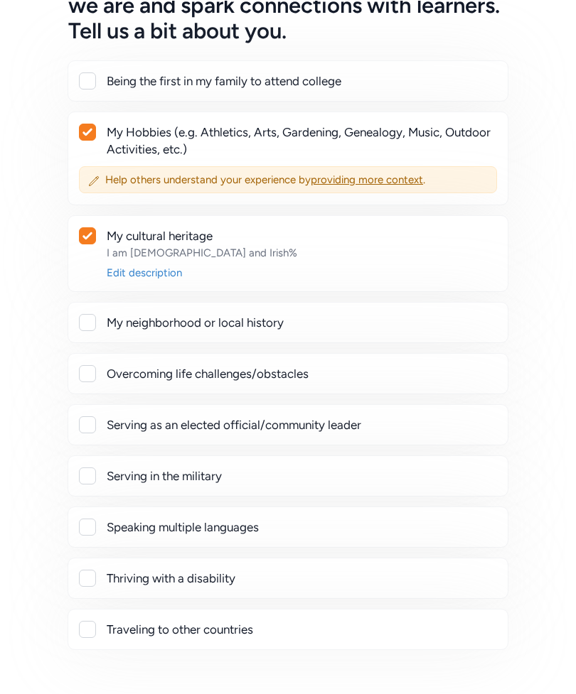
scroll to position [232, 0]
click at [405, 169] on div "Help others understand your experience by providing more context ." at bounding box center [288, 179] width 418 height 27
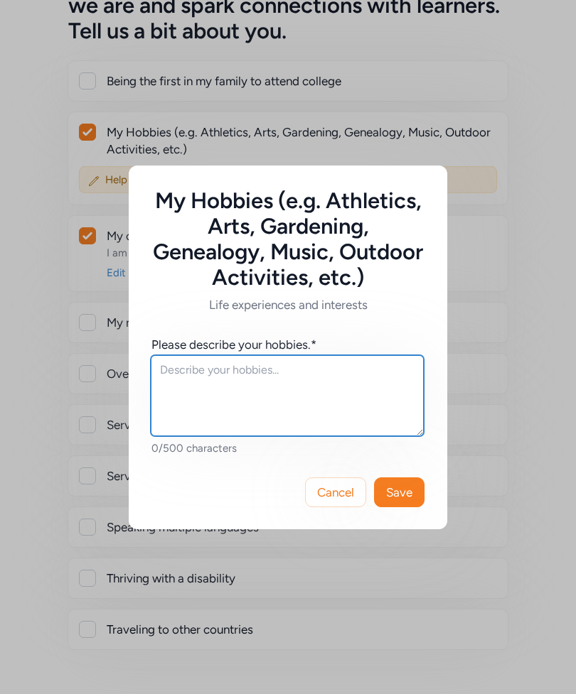
click at [329, 398] on textarea at bounding box center [287, 395] width 273 height 81
type textarea "I am a painter. I also likes to to hike and bake bread."
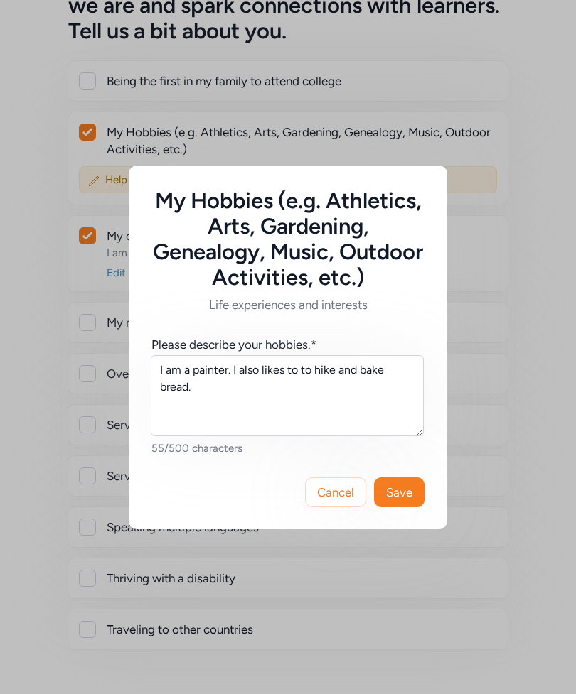
click at [401, 496] on div "Cancel Save" at bounding box center [288, 493] width 318 height 74
click at [406, 501] on span "Save" at bounding box center [399, 492] width 26 height 17
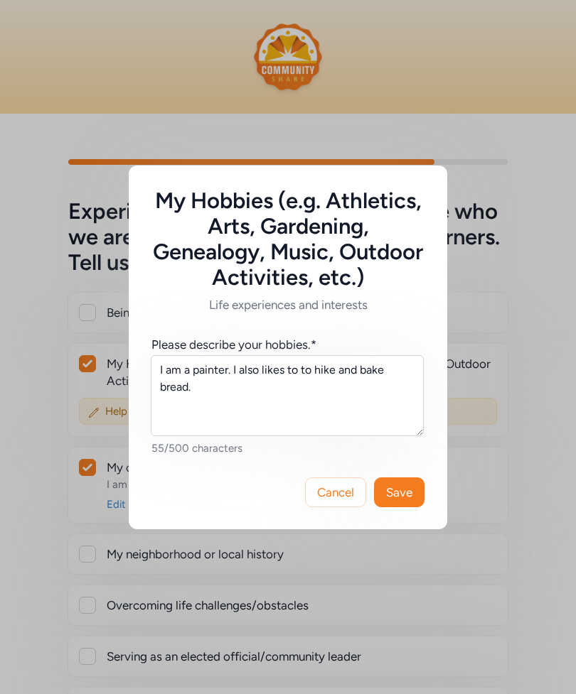
scroll to position [232, 0]
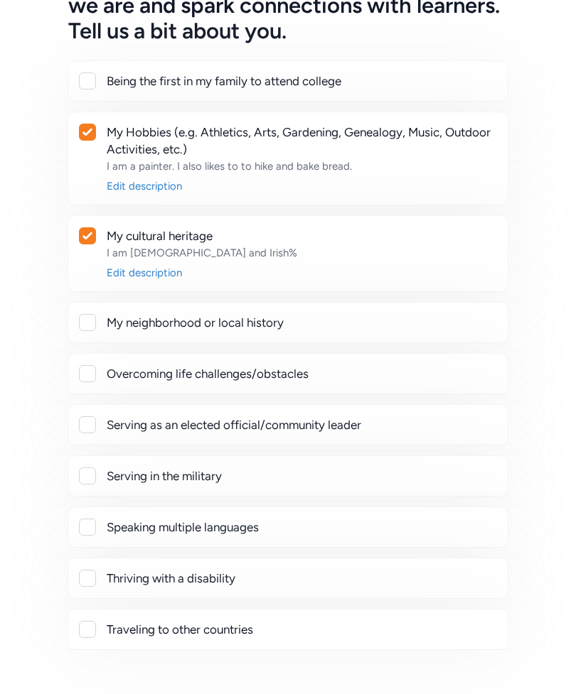
click at [444, 325] on div "My neighborhood or local history" at bounding box center [302, 322] width 390 height 17
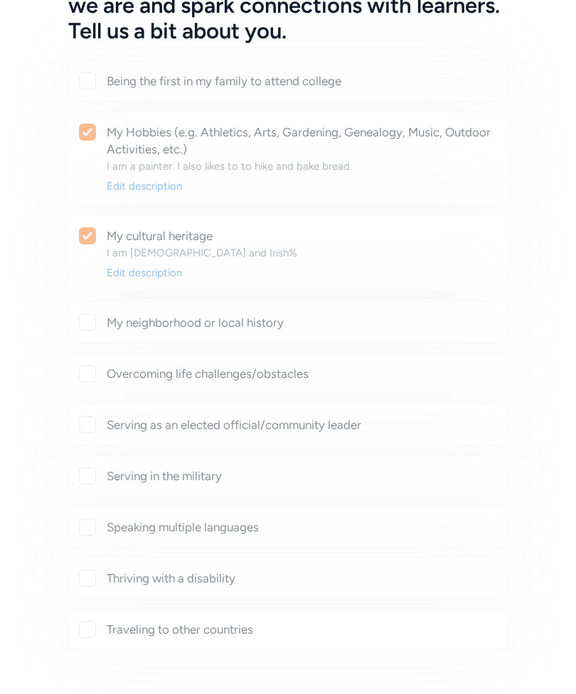
checkbox input "true"
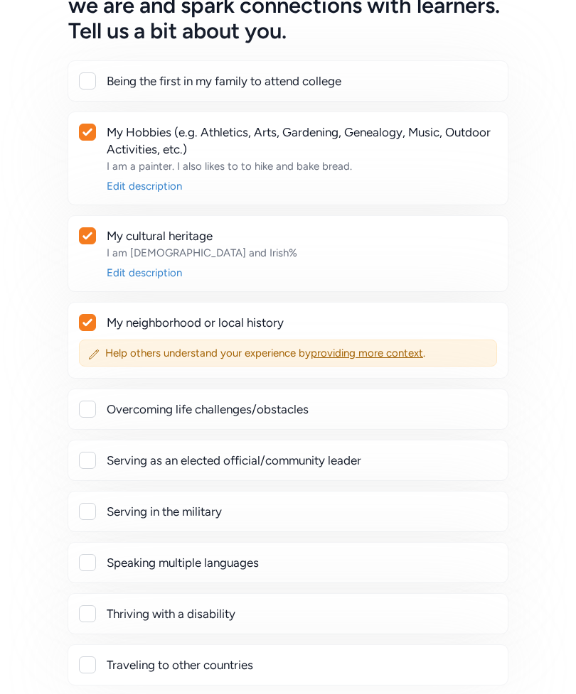
click at [421, 349] on span "providing more context" at bounding box center [367, 353] width 112 height 13
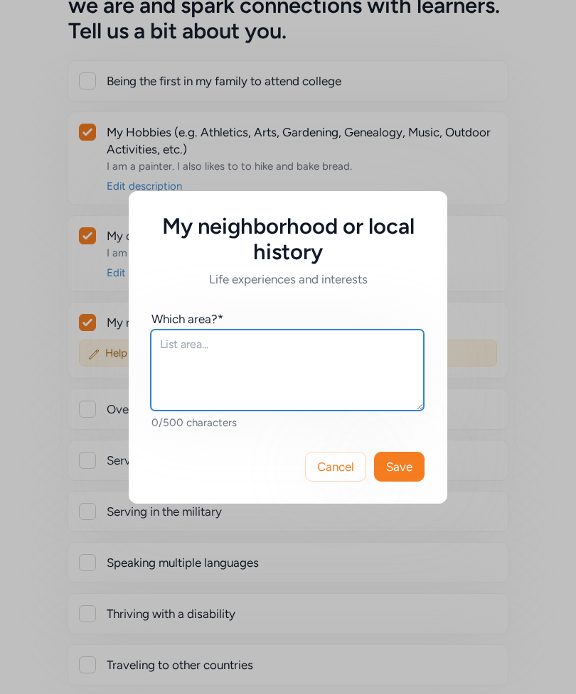
click at [364, 370] on textarea at bounding box center [287, 370] width 273 height 81
click at [355, 370] on textarea "I grew up in [US_STATE] in a very diverse area" at bounding box center [287, 370] width 273 height 81
click at [402, 371] on textarea "I grew up in [US_STATE] in a very diverse area" at bounding box center [287, 370] width 273 height 81
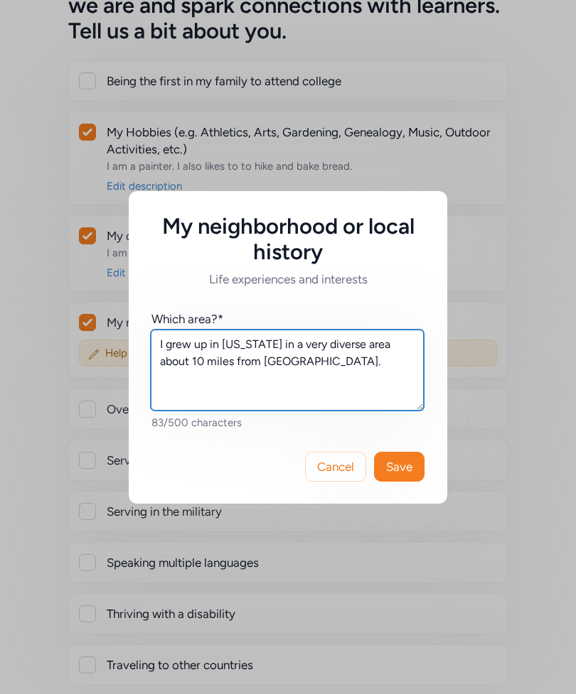
type textarea "I grew up in [US_STATE] in a very diverse area about 10 miles from [GEOGRAPHIC_…"
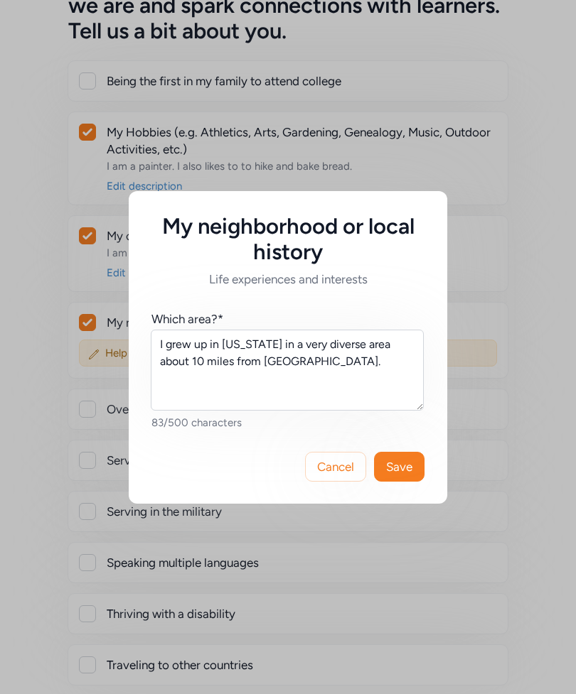
click at [402, 476] on span "Save" at bounding box center [399, 466] width 26 height 17
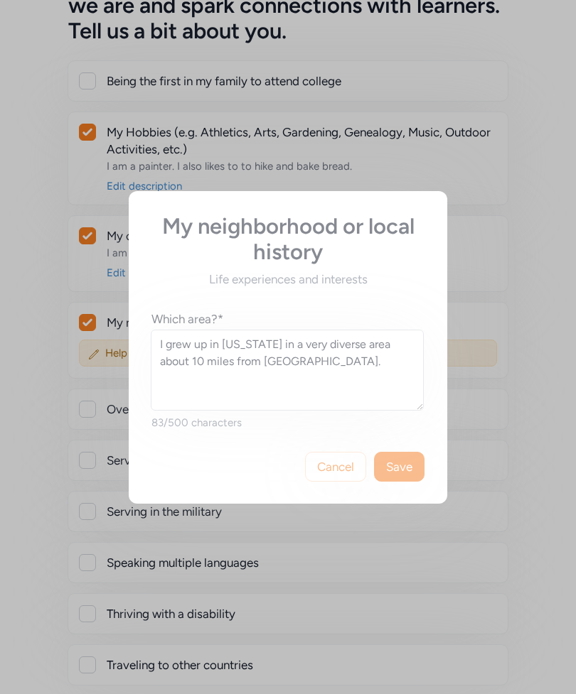
scroll to position [232, 0]
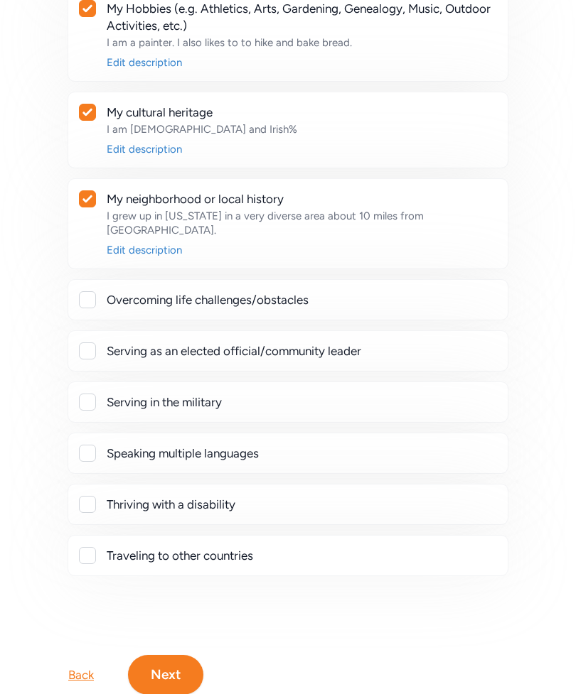
scroll to position [356, 0]
click at [338, 550] on div "Traveling to other countries" at bounding box center [302, 555] width 390 height 17
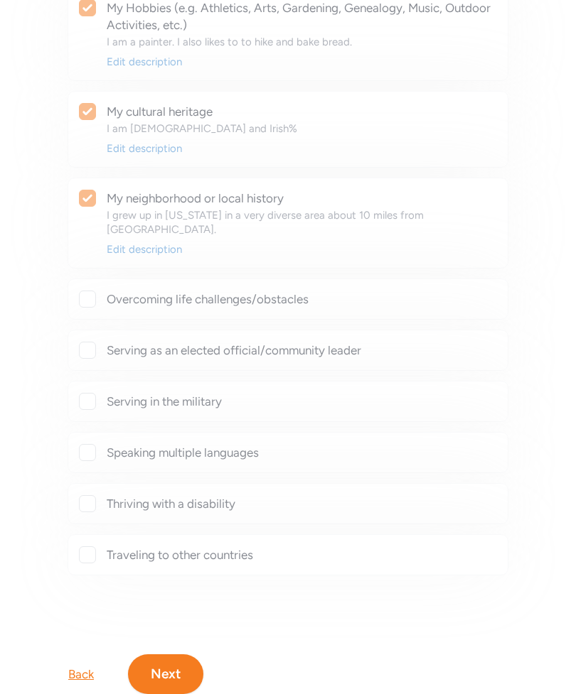
checkbox input "true"
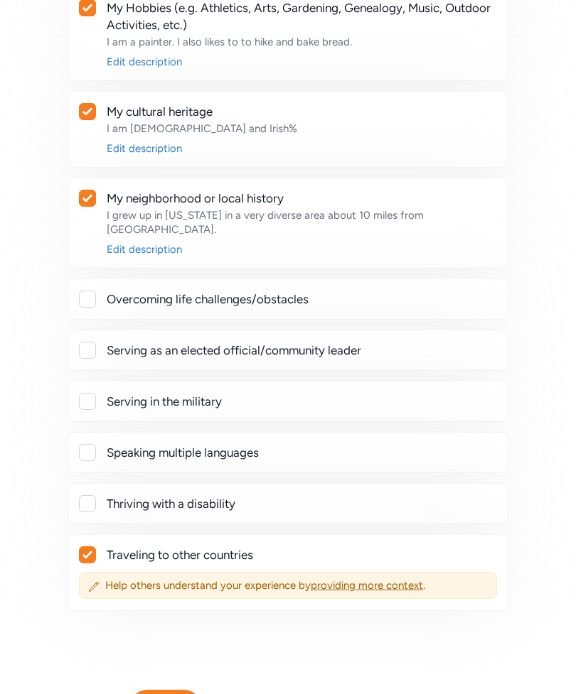
click at [417, 582] on span "providing more context" at bounding box center [367, 585] width 112 height 13
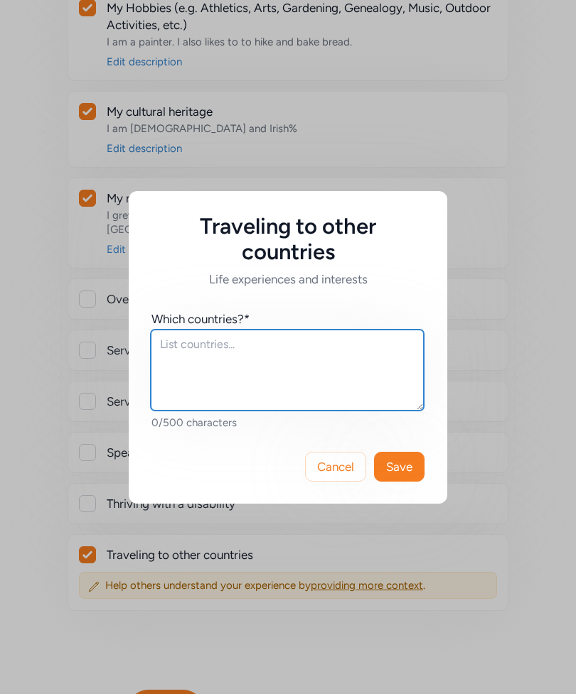
click at [242, 377] on textarea at bounding box center [287, 370] width 273 height 81
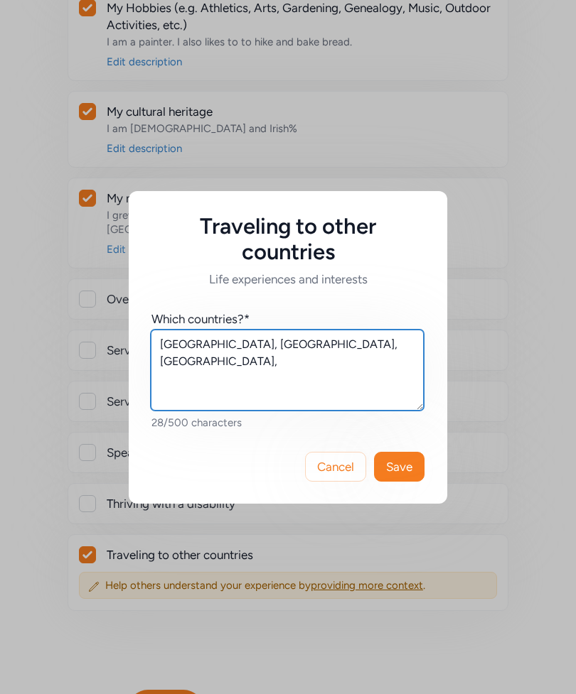
click at [342, 399] on textarea "[GEOGRAPHIC_DATA], [GEOGRAPHIC_DATA], [GEOGRAPHIC_DATA]," at bounding box center [287, 370] width 273 height 81
type textarea "[GEOGRAPHIC_DATA], [GEOGRAPHIC_DATA], [GEOGRAPHIC_DATA], [GEOGRAPHIC_DATA], [GE…"
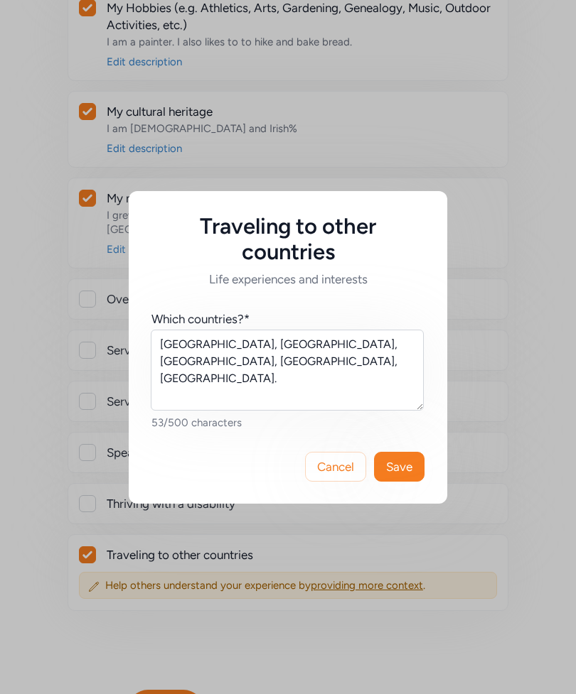
click at [405, 476] on span "Save" at bounding box center [399, 466] width 26 height 17
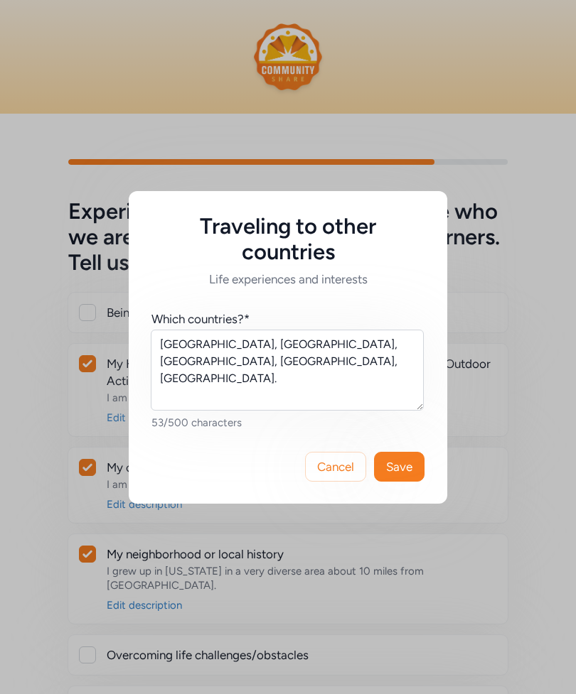
scroll to position [356, 0]
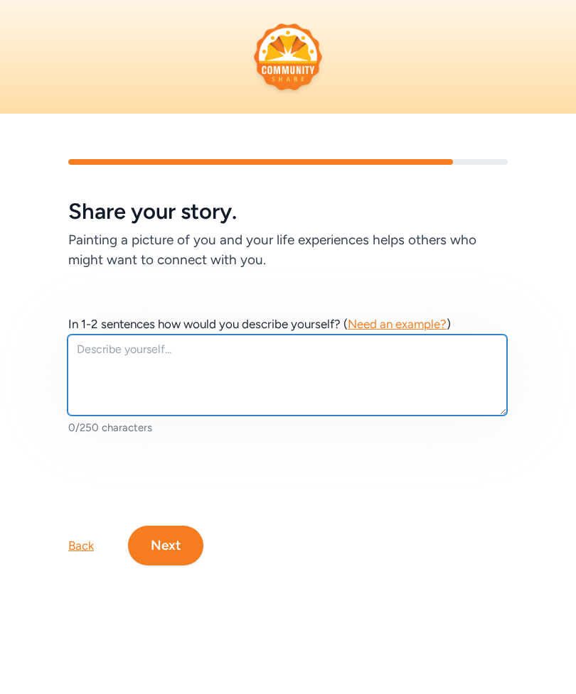
click at [202, 359] on textarea at bounding box center [287, 375] width 439 height 81
type textarea "I"
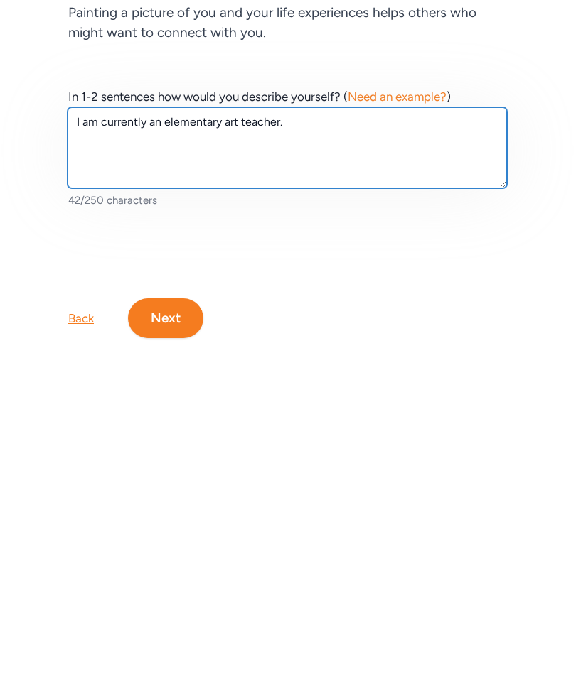
type textarea "I am currently an elementary art teacher."
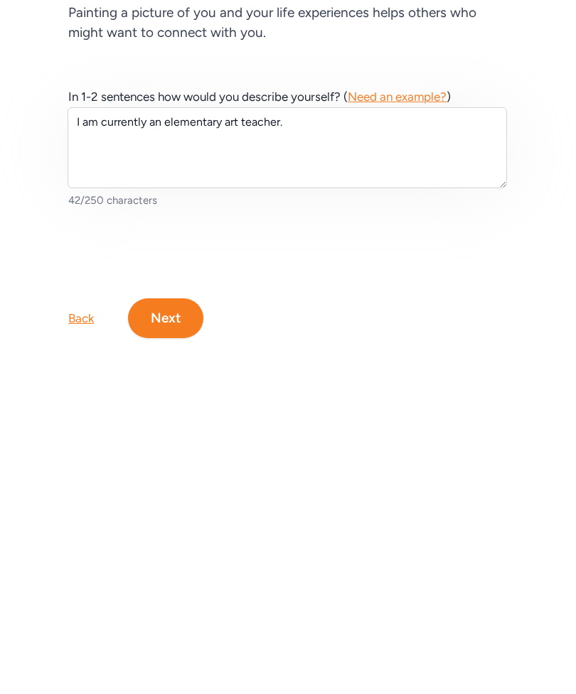
click at [180, 526] on button "Next" at bounding box center [165, 546] width 75 height 40
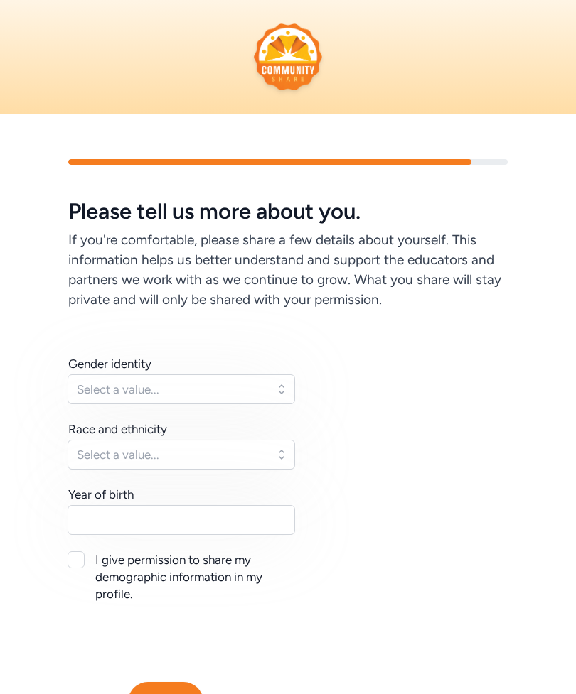
click at [291, 391] on button "Select a value..." at bounding box center [181, 390] width 227 height 30
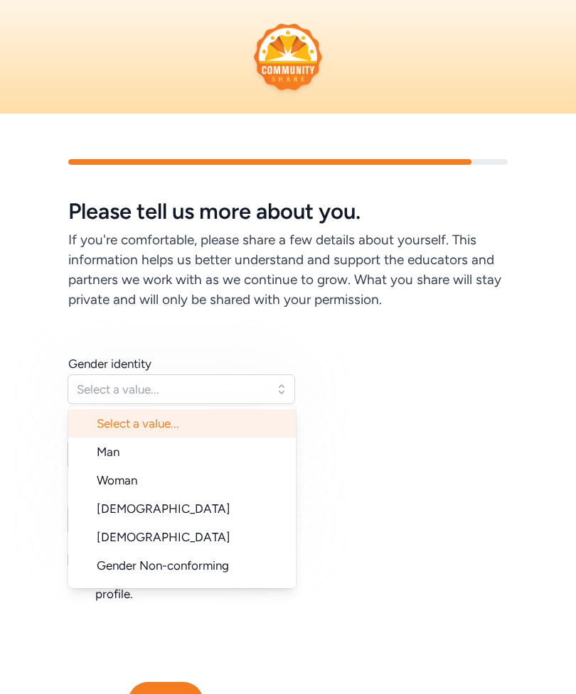
click at [132, 476] on span "Woman" at bounding box center [117, 480] width 41 height 14
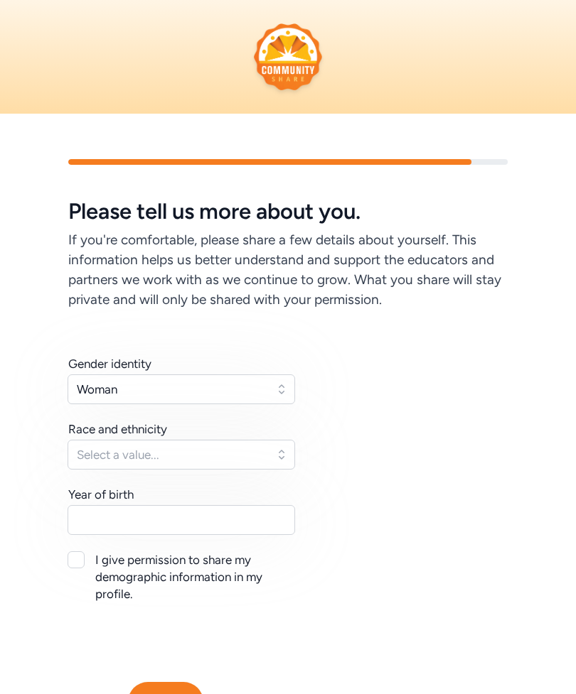
click at [289, 449] on button "Select a value..." at bounding box center [181, 455] width 227 height 30
click at [288, 453] on button "Select a value..." at bounding box center [181, 455] width 227 height 30
click at [284, 455] on button "Select a value..." at bounding box center [181, 455] width 227 height 30
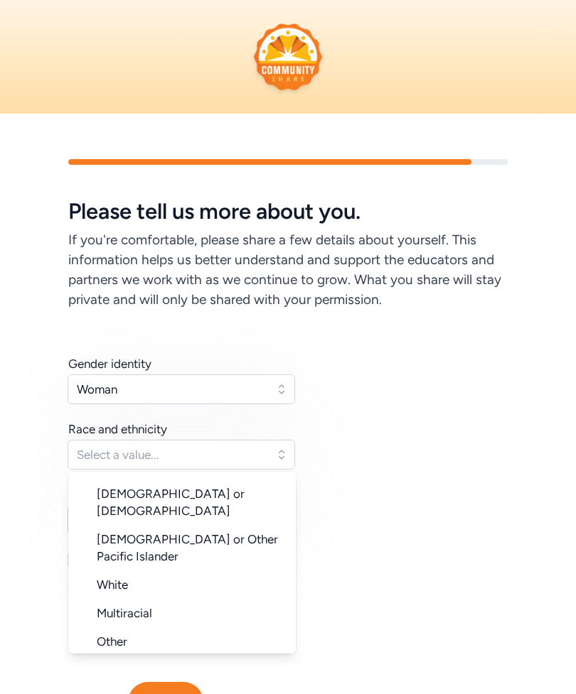
scroll to position [142, 0]
click at [122, 635] on span "Other" at bounding box center [112, 642] width 31 height 14
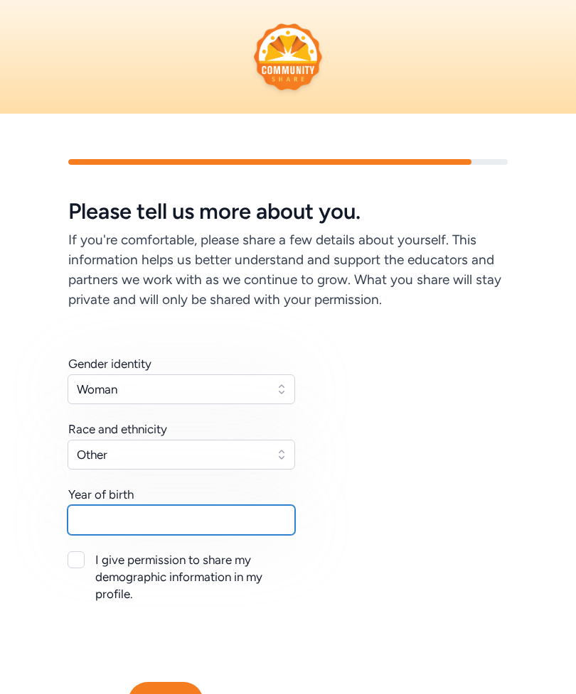
click at [260, 517] on input "text" at bounding box center [181, 520] width 227 height 30
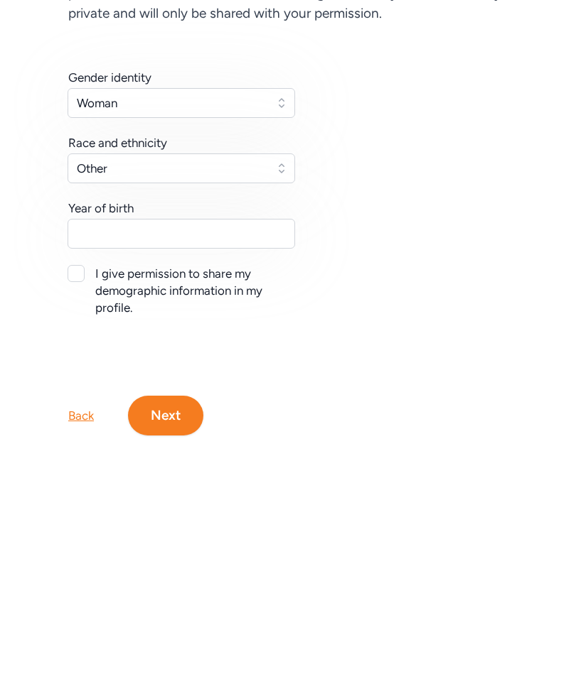
click at [183, 623] on button "Next" at bounding box center [165, 643] width 75 height 40
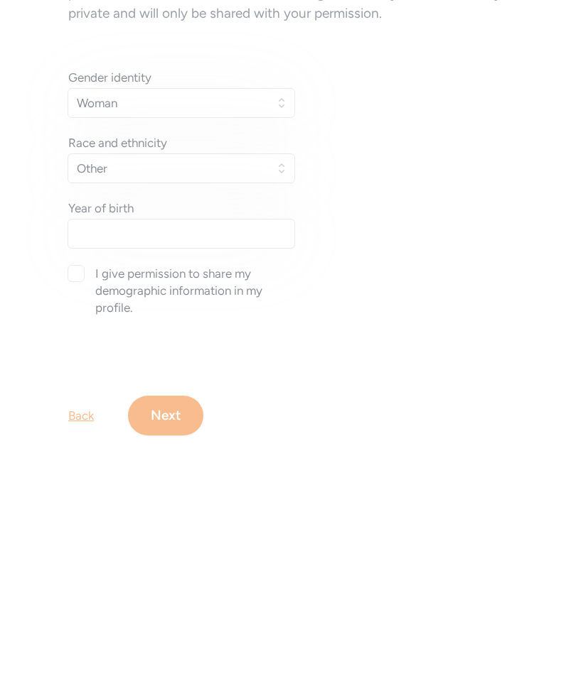
scroll to position [73, 0]
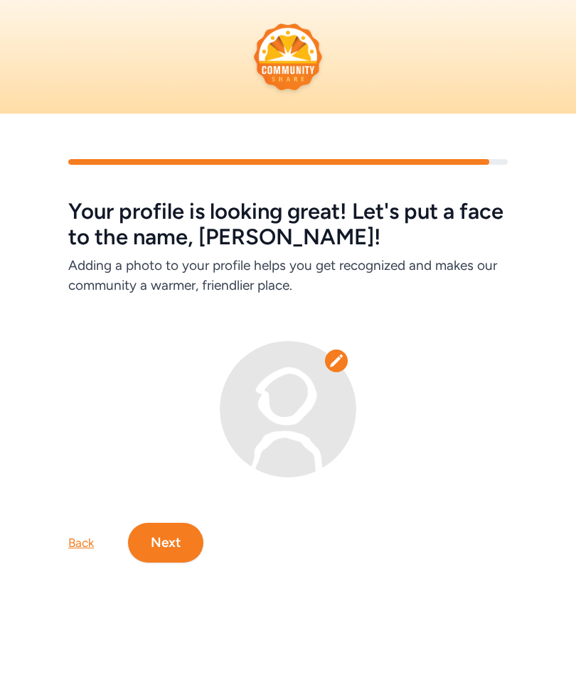
click at [190, 547] on button "Next" at bounding box center [165, 543] width 75 height 40
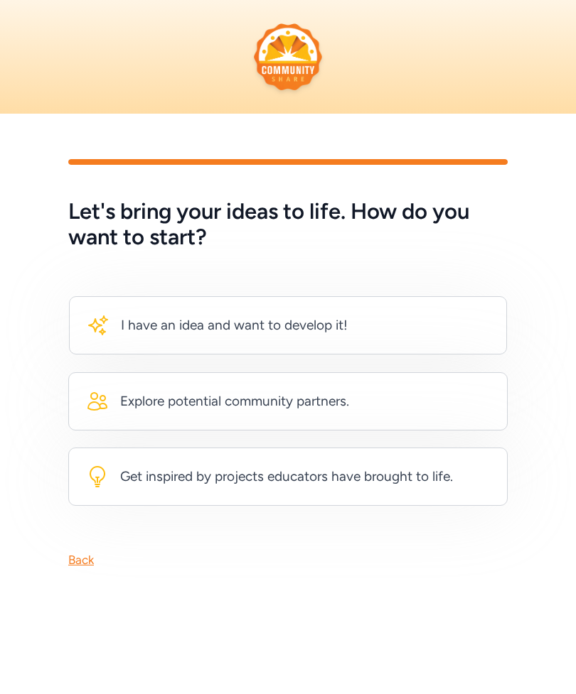
click at [428, 319] on div "I have an idea and want to develop it!" at bounding box center [288, 325] width 438 height 58
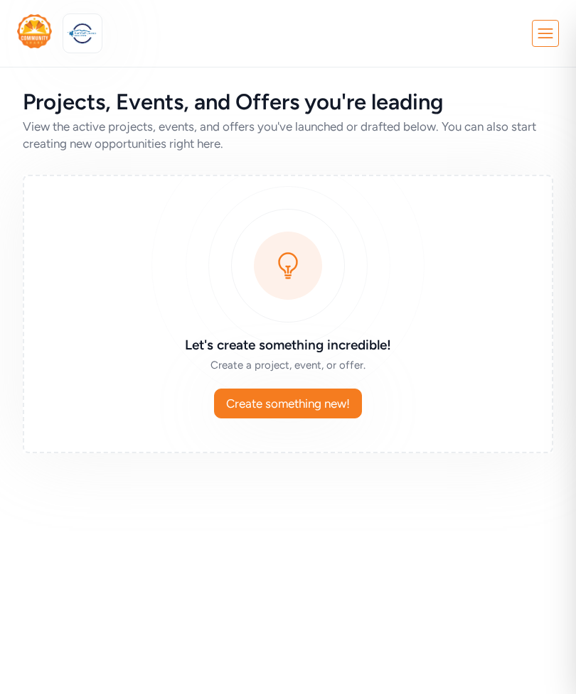
click at [321, 404] on span "Create something new!" at bounding box center [288, 403] width 124 height 17
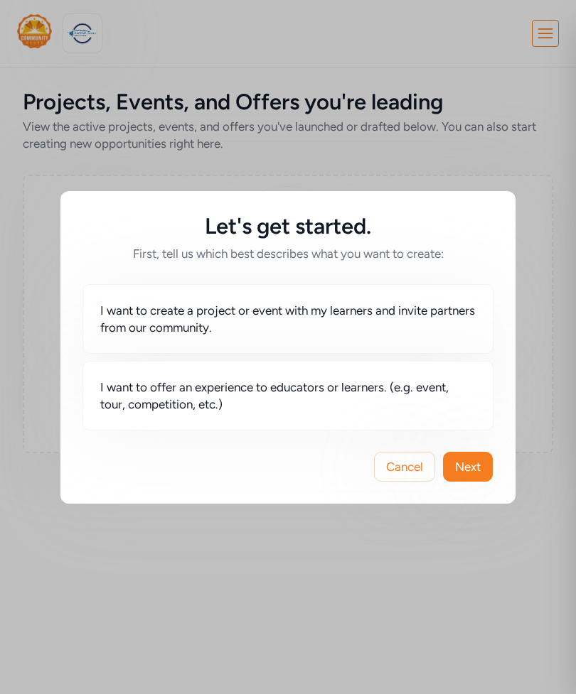
click at [425, 318] on span "I want to create a project or event with my learners and invite partners from o…" at bounding box center [287, 319] width 375 height 34
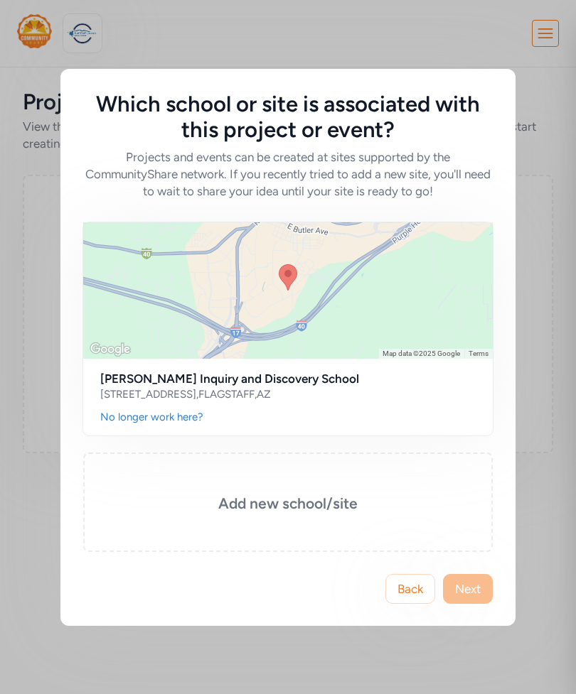
click at [478, 583] on span "Next" at bounding box center [468, 589] width 26 height 17
click at [471, 596] on span "Next" at bounding box center [468, 589] width 26 height 17
click at [466, 301] on div at bounding box center [287, 290] width 409 height 136
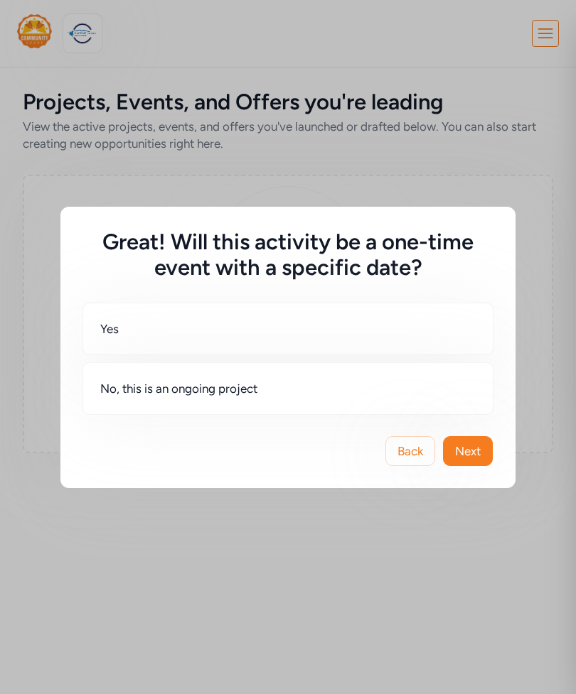
click at [279, 380] on div "No, this is an ongoing project" at bounding box center [287, 389] width 411 height 53
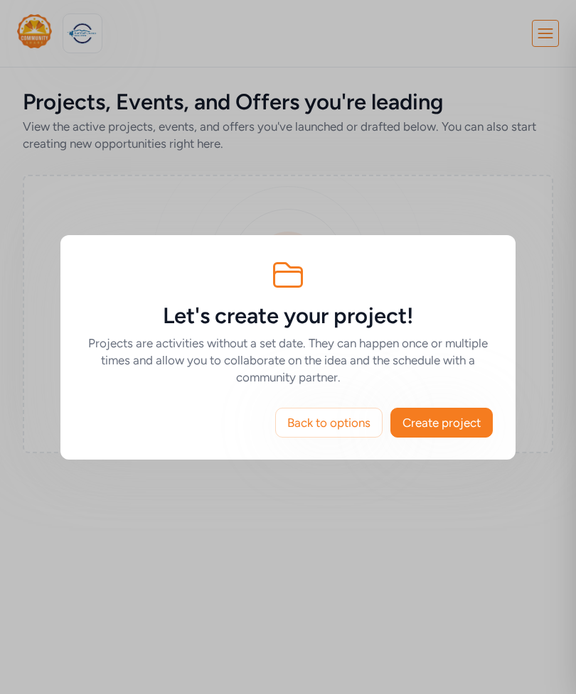
click at [471, 418] on span "Create project" at bounding box center [441, 422] width 78 height 17
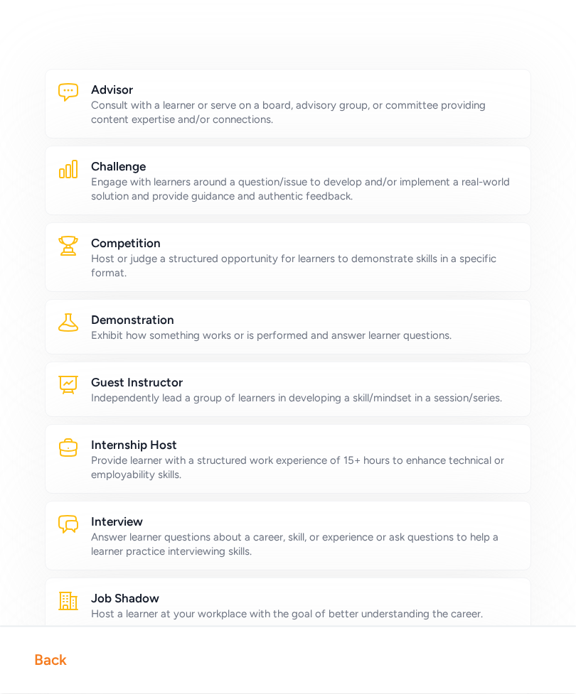
scroll to position [320, 0]
click at [498, 389] on h2 "Guest Instructor" at bounding box center [305, 382] width 428 height 17
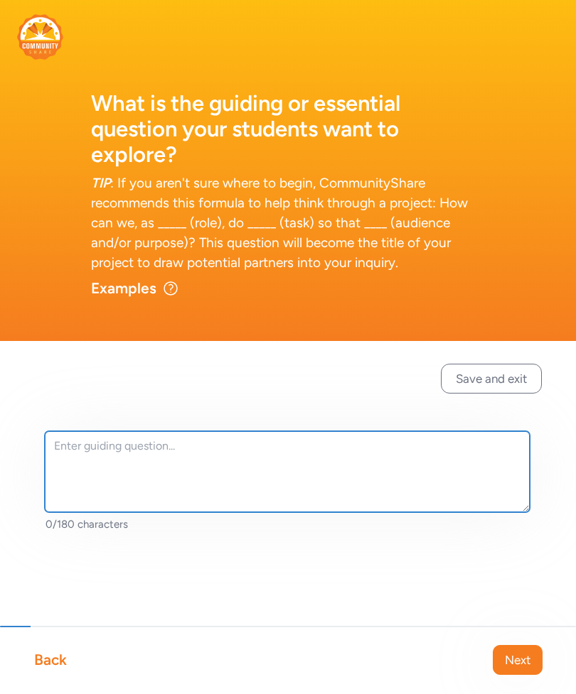
click at [420, 453] on textarea at bounding box center [287, 471] width 485 height 81
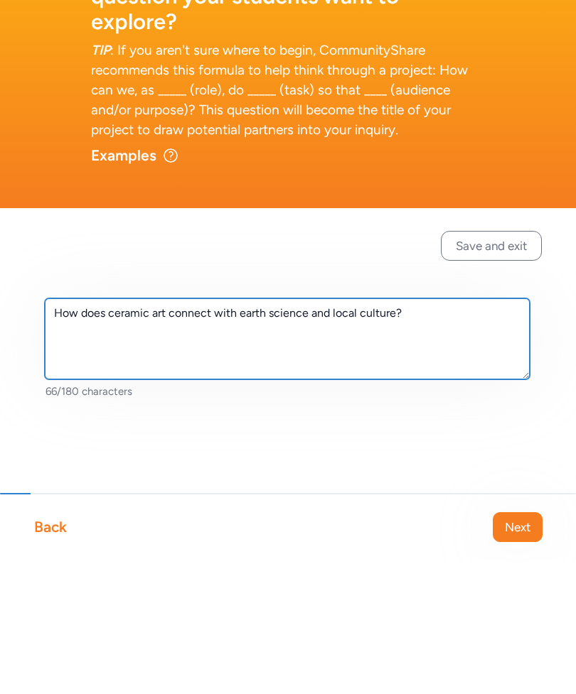
type textarea "How does ceramic art connect with earth science and local culture?"
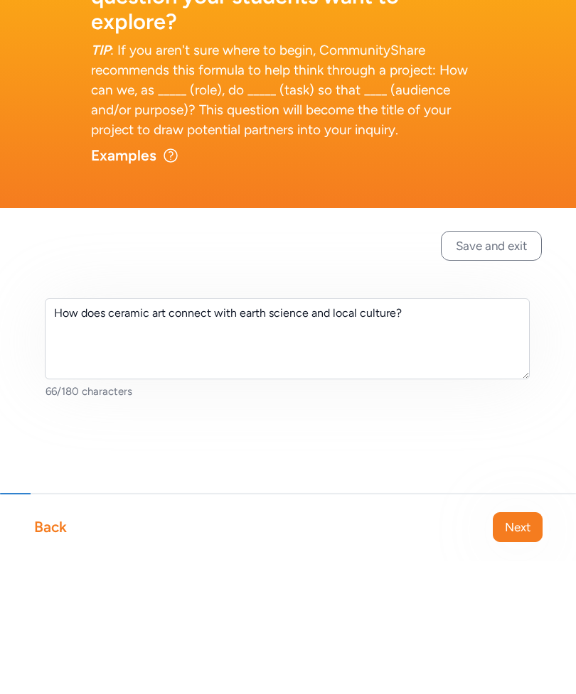
click at [508, 364] on button "Save and exit" at bounding box center [491, 379] width 101 height 30
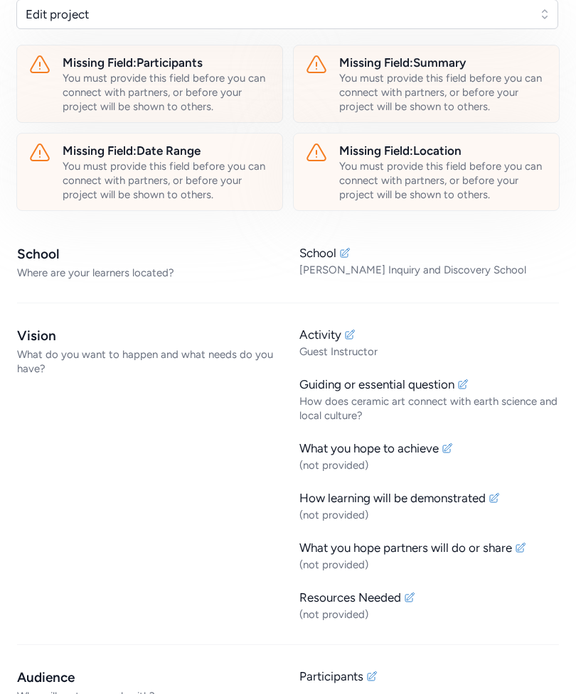
scroll to position [323, 0]
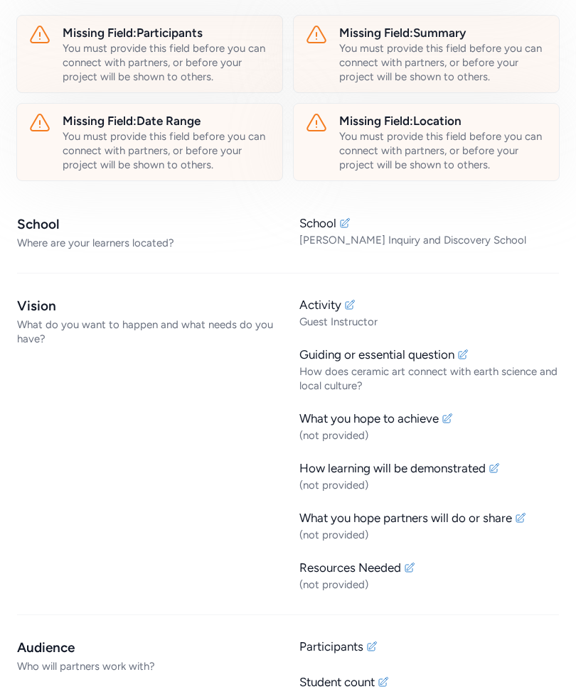
click at [465, 417] on div "What you hope to achieve" at bounding box center [428, 418] width 259 height 17
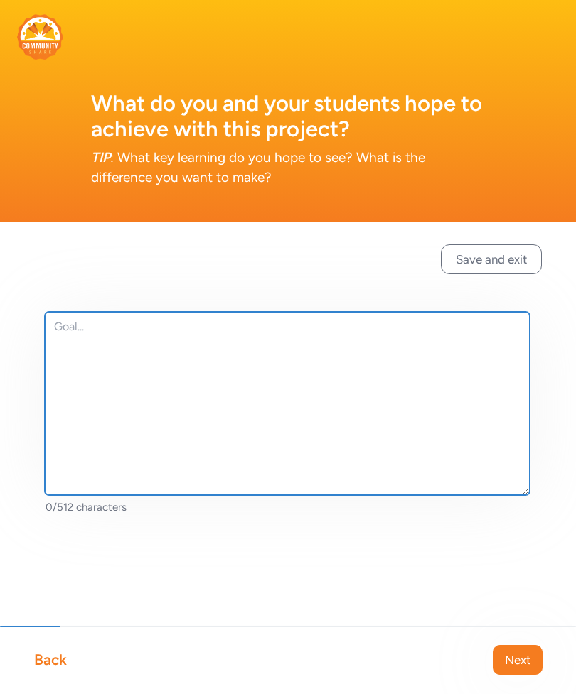
click at [103, 337] on textarea at bounding box center [287, 403] width 485 height 183
click at [119, 324] on textarea at bounding box center [287, 403] width 485 height 183
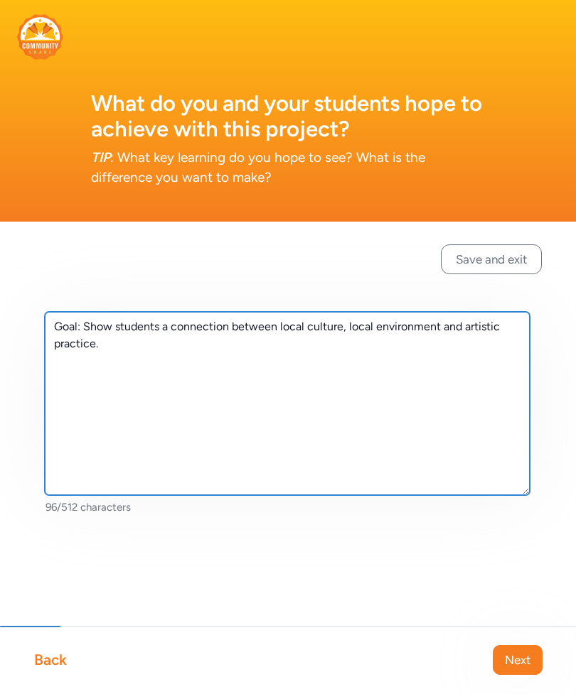
type textarea "Goal: Show students a connection between local culture, local environment and a…"
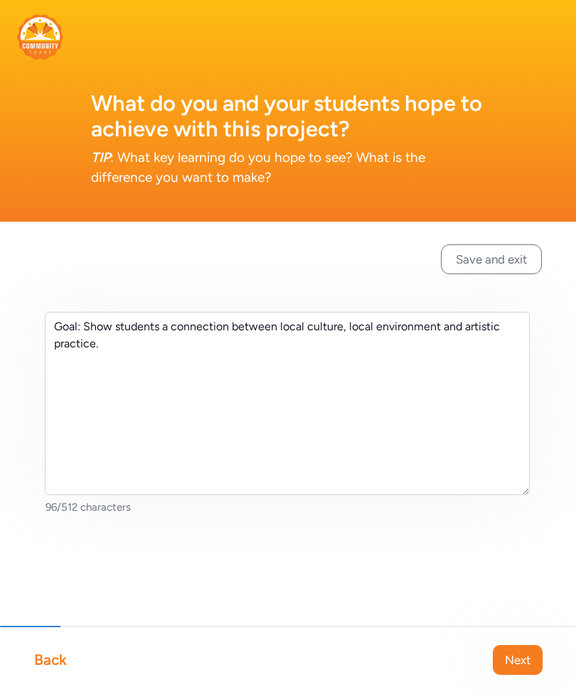
click at [499, 256] on button "Save and exit" at bounding box center [491, 260] width 101 height 30
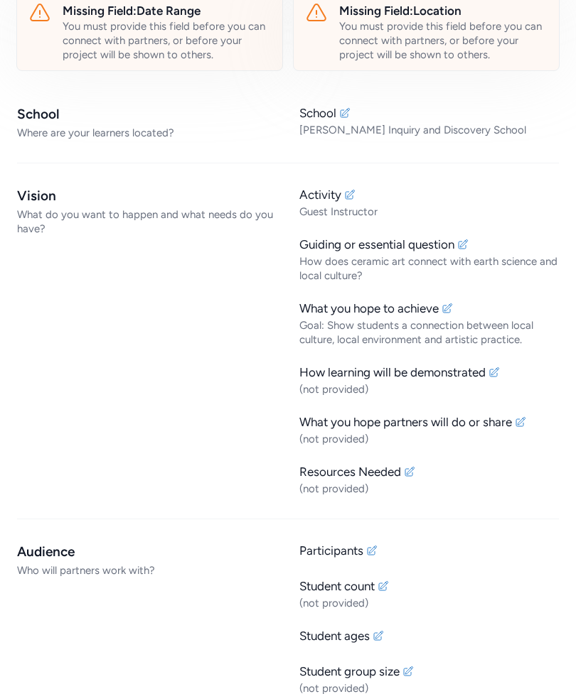
scroll to position [433, 0]
click at [497, 371] on icon at bounding box center [493, 372] width 11 height 11
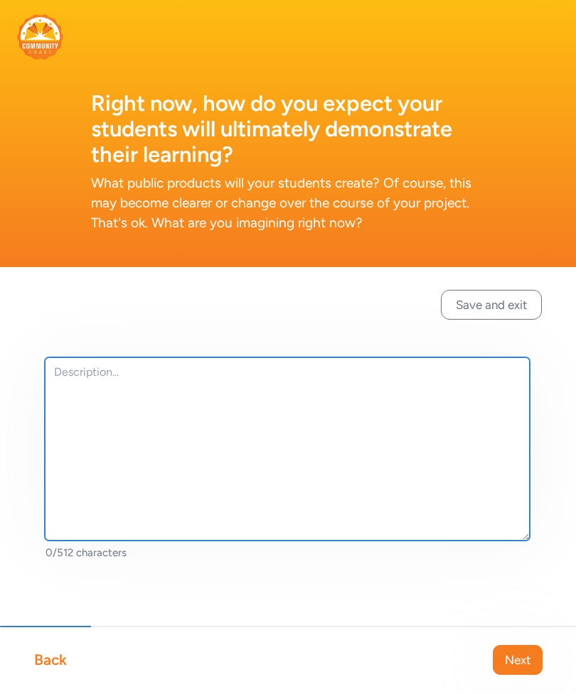
click at [106, 386] on textarea at bounding box center [287, 449] width 485 height 183
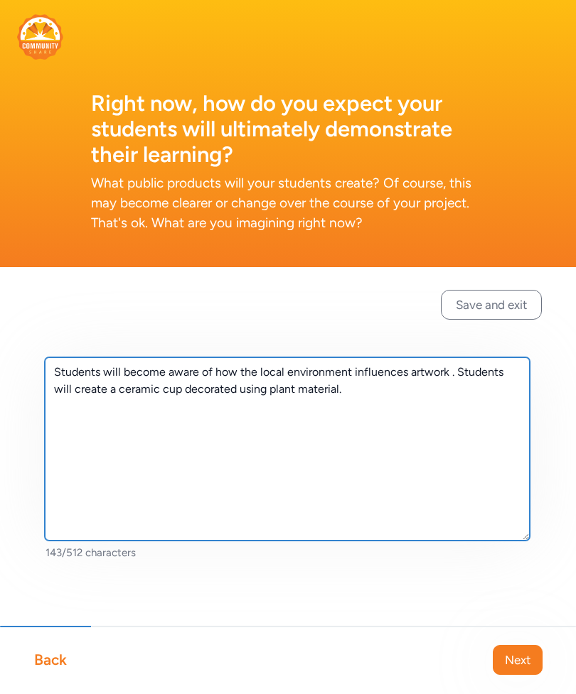
type textarea "Students will become aware of how the local environment influences artwork . St…"
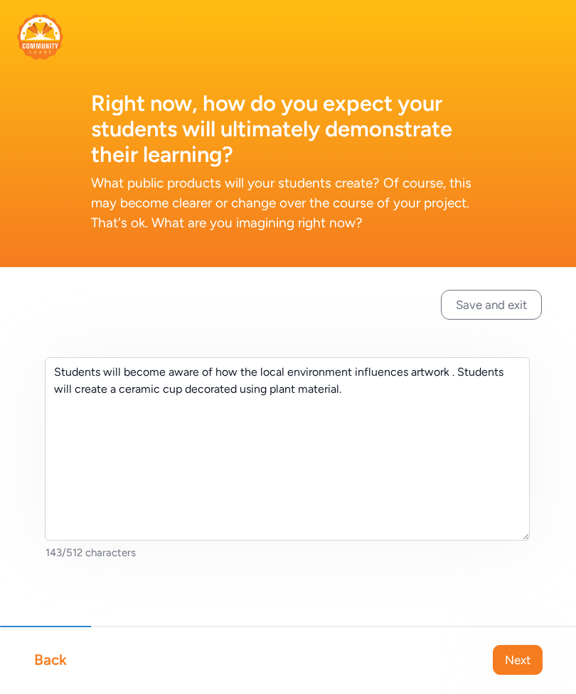
click at [498, 310] on button "Save and exit" at bounding box center [491, 305] width 101 height 30
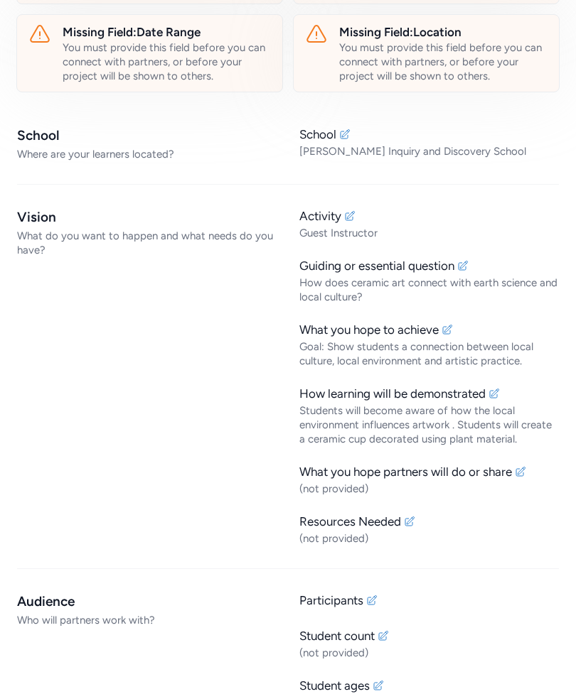
scroll to position [433, 0]
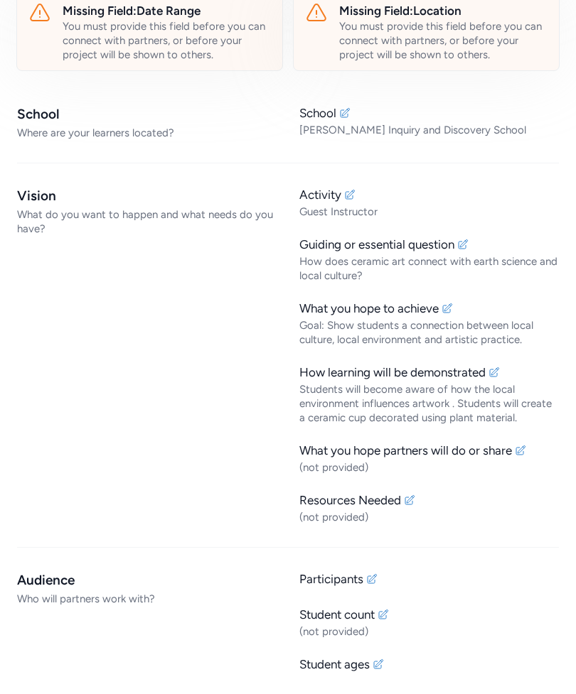
click at [495, 502] on div "Resources Needed" at bounding box center [428, 500] width 259 height 17
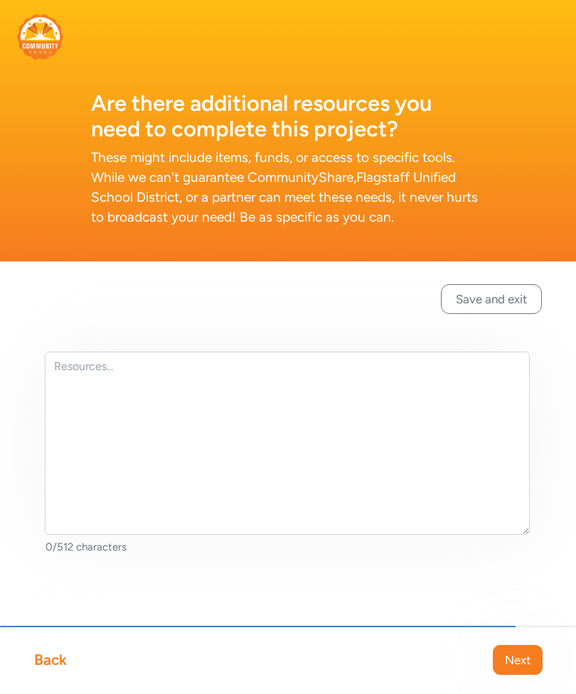
click at [44, 660] on div "Back" at bounding box center [50, 660] width 33 height 20
